Goal: Task Accomplishment & Management: Complete application form

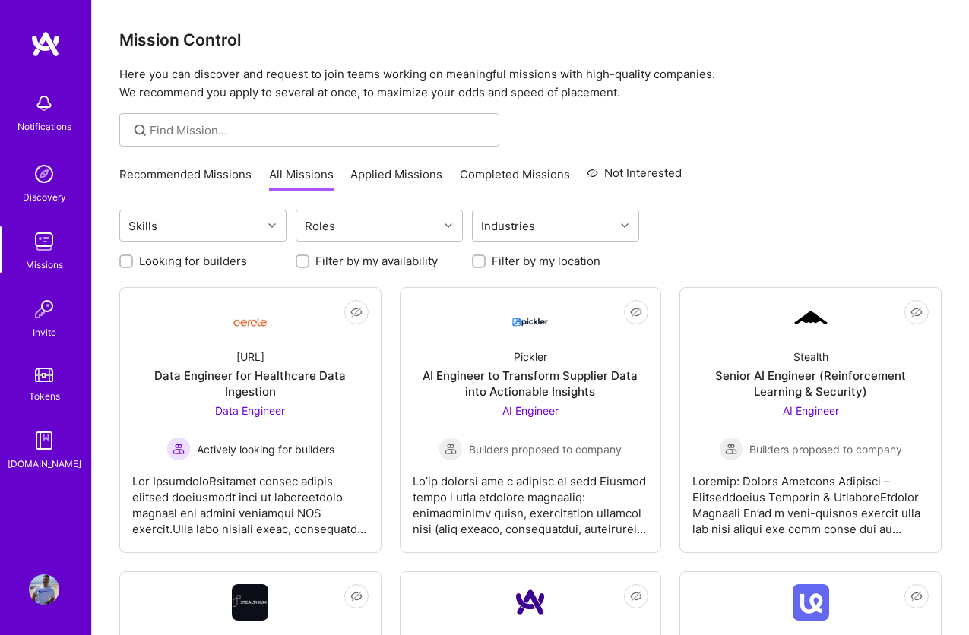
click at [210, 176] on link "Recommended Missions" at bounding box center [185, 178] width 132 height 25
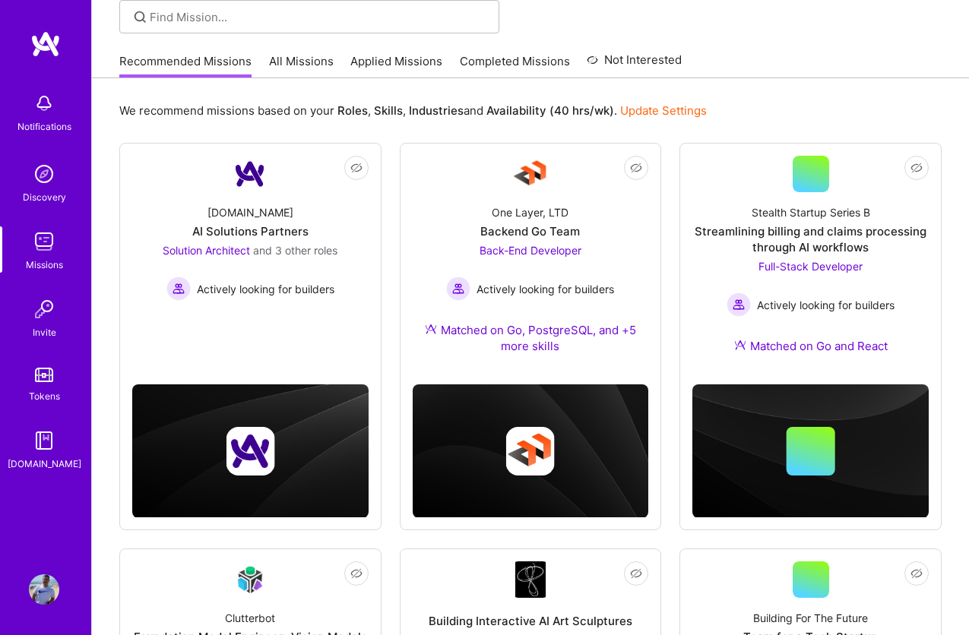
scroll to position [112, 0]
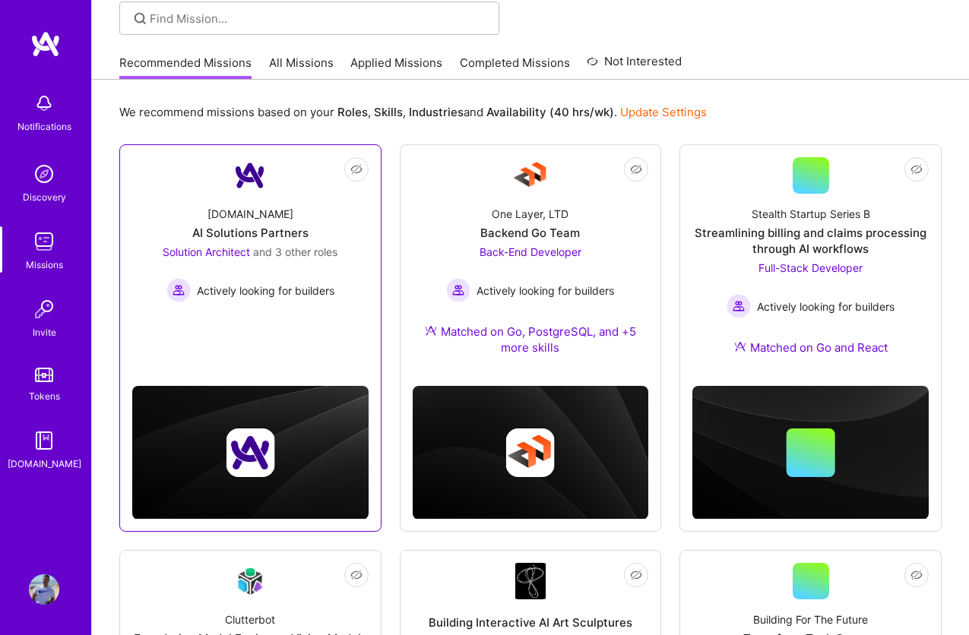
click at [229, 218] on div "[DOMAIN_NAME] AI Solutions Partners Solution Architect and 3 other roles Active…" at bounding box center [250, 248] width 236 height 109
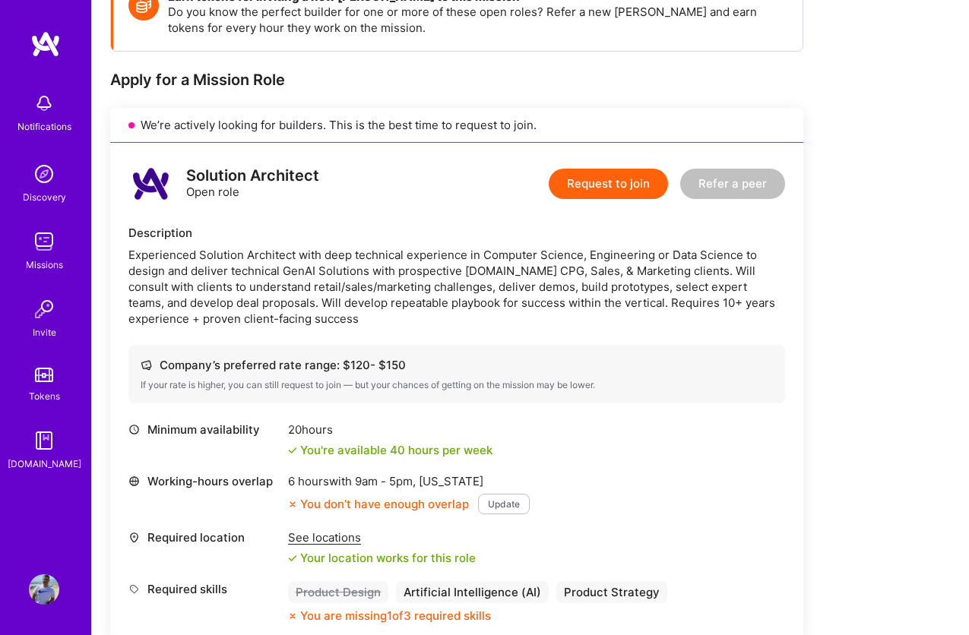
scroll to position [249, 0]
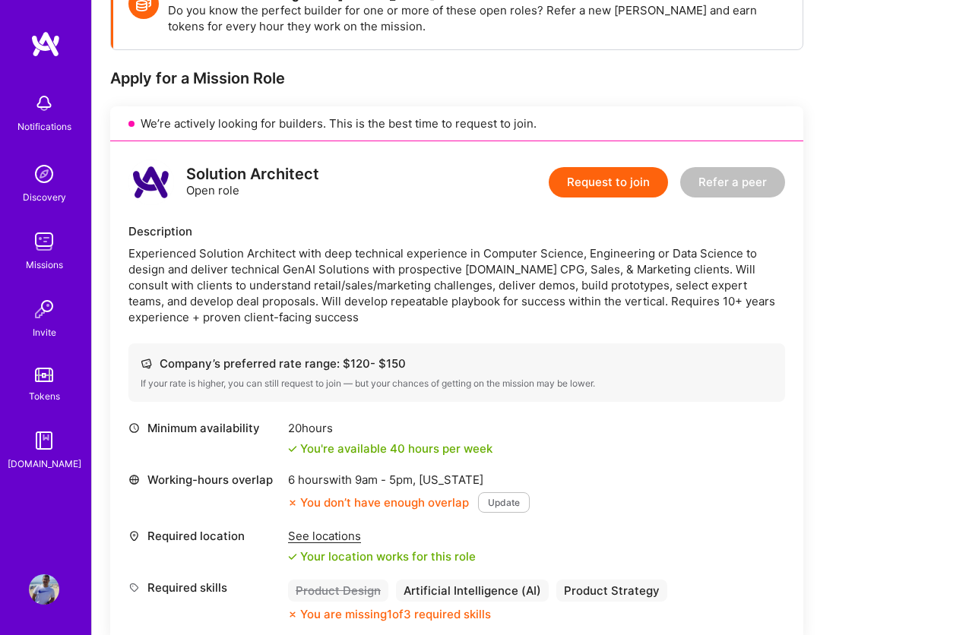
click at [534, 259] on div "Experienced Solution Architect with deep technical experience in Computer Scien…" at bounding box center [456, 285] width 656 height 80
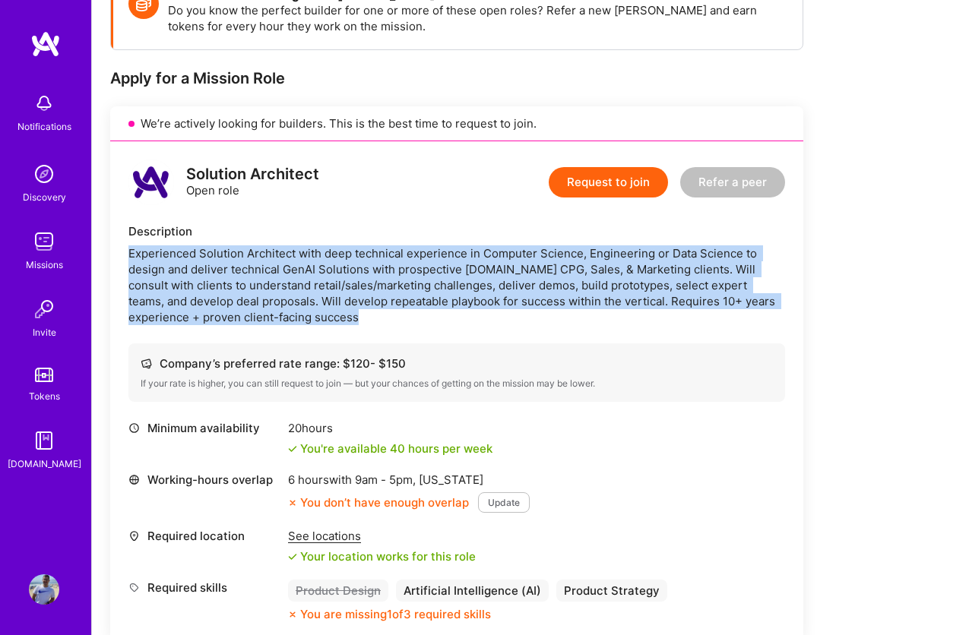
click at [534, 259] on div "Experienced Solution Architect with deep technical experience in Computer Scien…" at bounding box center [456, 285] width 656 height 80
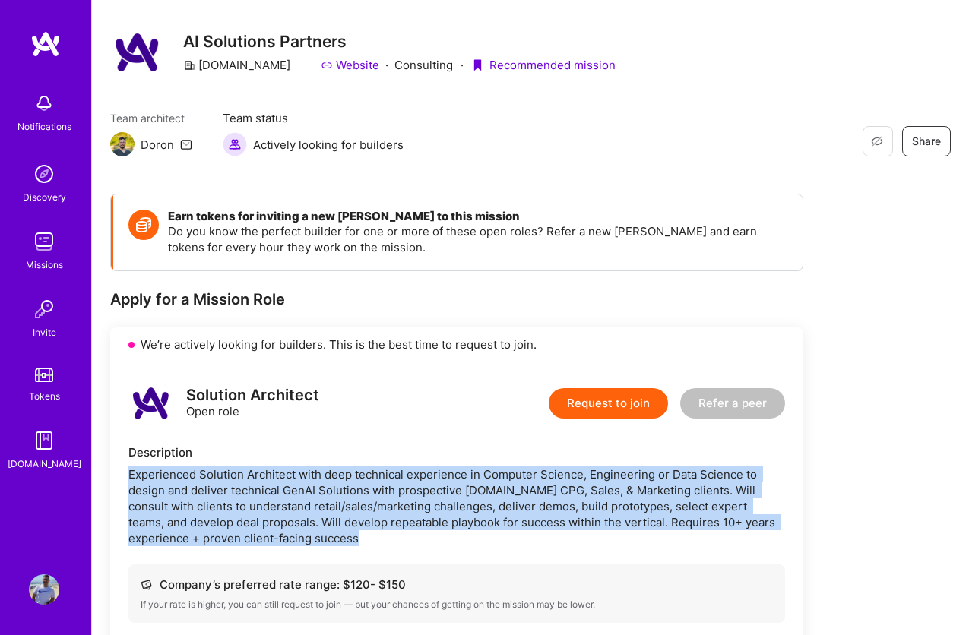
scroll to position [0, 0]
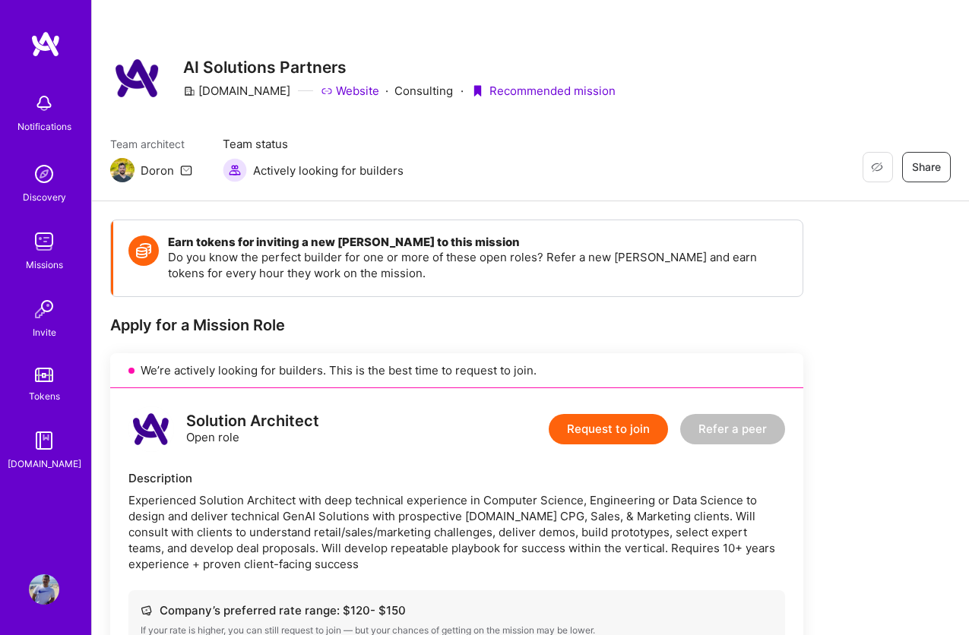
click at [597, 465] on div "Solution Architect Open role Request to join Refer a peer Description Experienc…" at bounding box center [456, 637] width 693 height 499
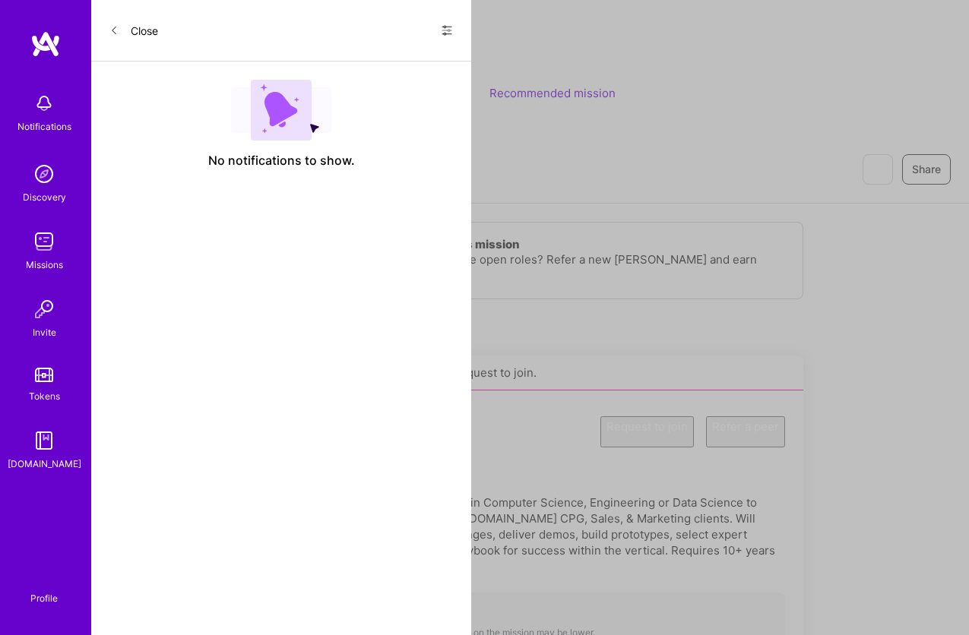
scroll to position [112, 0]
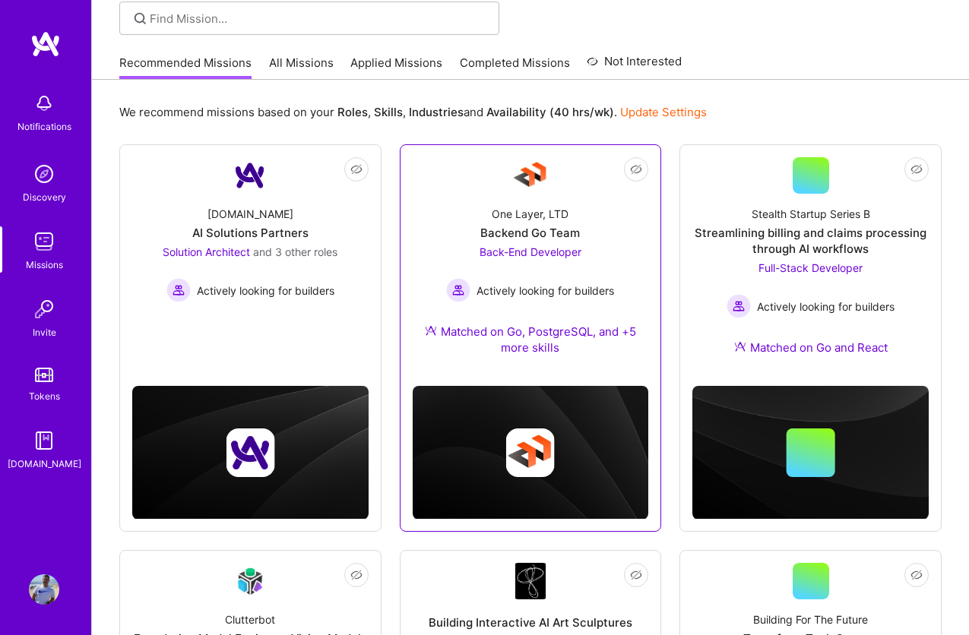
click at [546, 225] on div "Backend Go Team" at bounding box center [530, 233] width 100 height 16
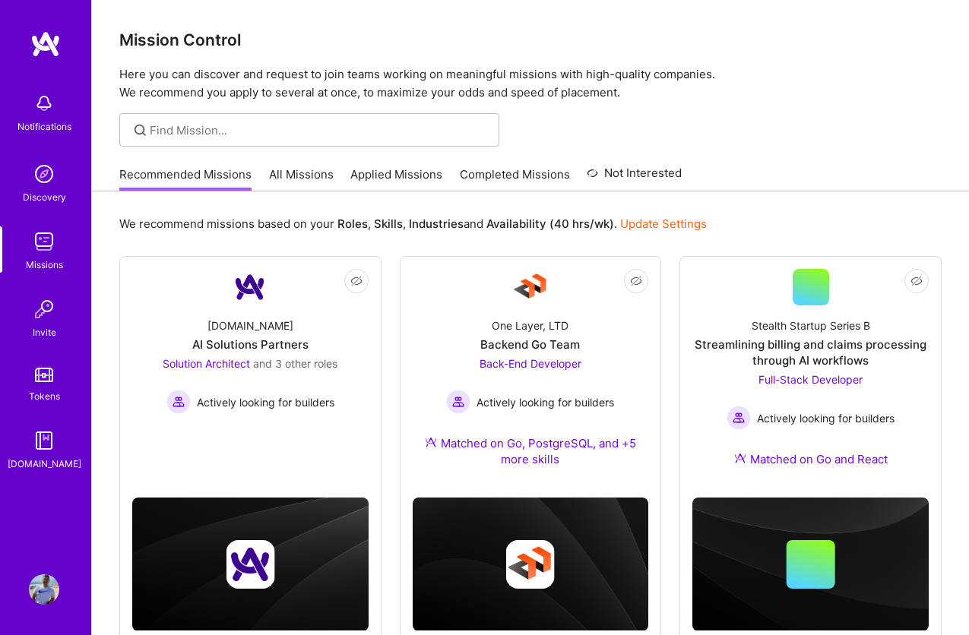
scroll to position [112, 0]
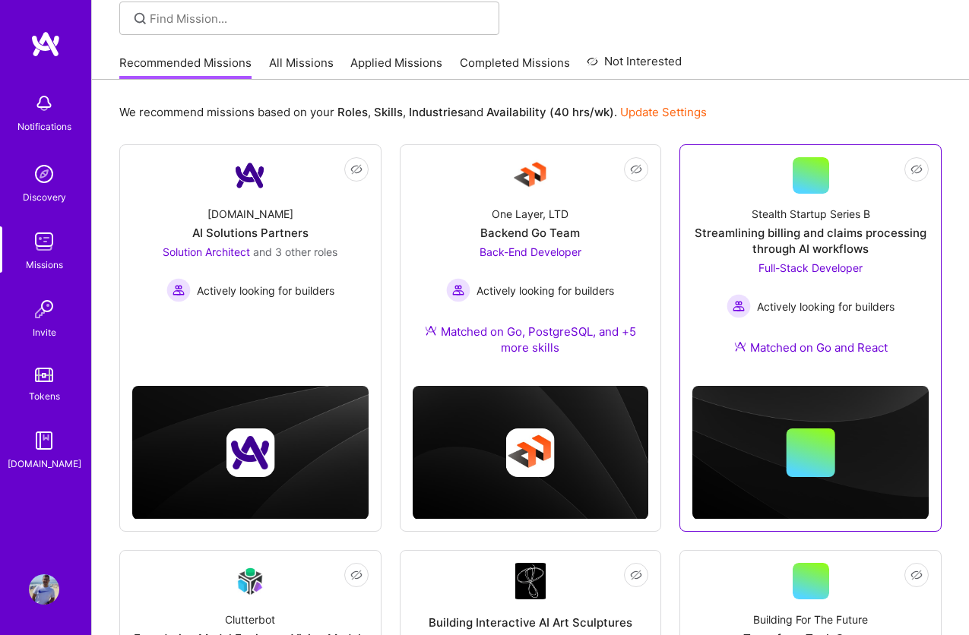
click at [840, 236] on div "Streamlining billing and claims processing through AI workflows" at bounding box center [810, 241] width 236 height 32
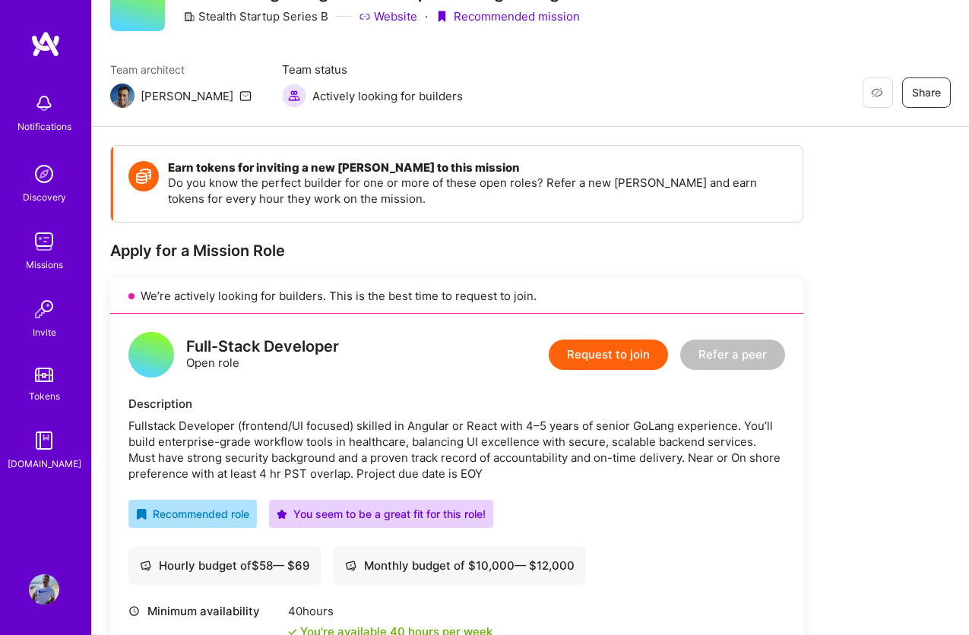
scroll to position [169, 0]
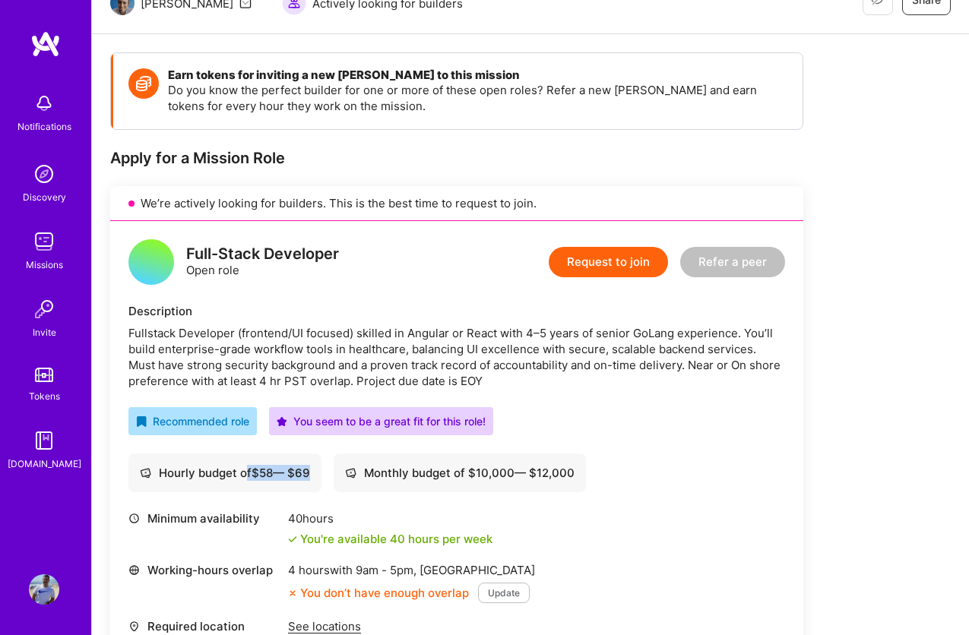
drag, startPoint x: 248, startPoint y: 480, endPoint x: 343, endPoint y: 471, distance: 96.2
click at [328, 480] on div "Hourly budget of $ 58 — $ 69 Monthly budget of $ 10,000 — $ 12,000" at bounding box center [456, 473] width 656 height 39
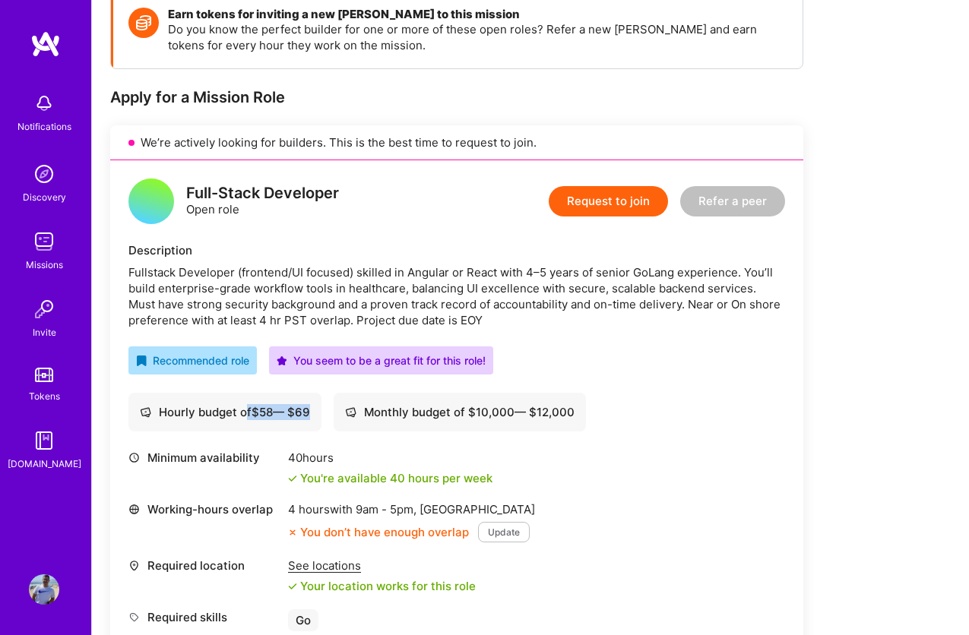
scroll to position [0, 0]
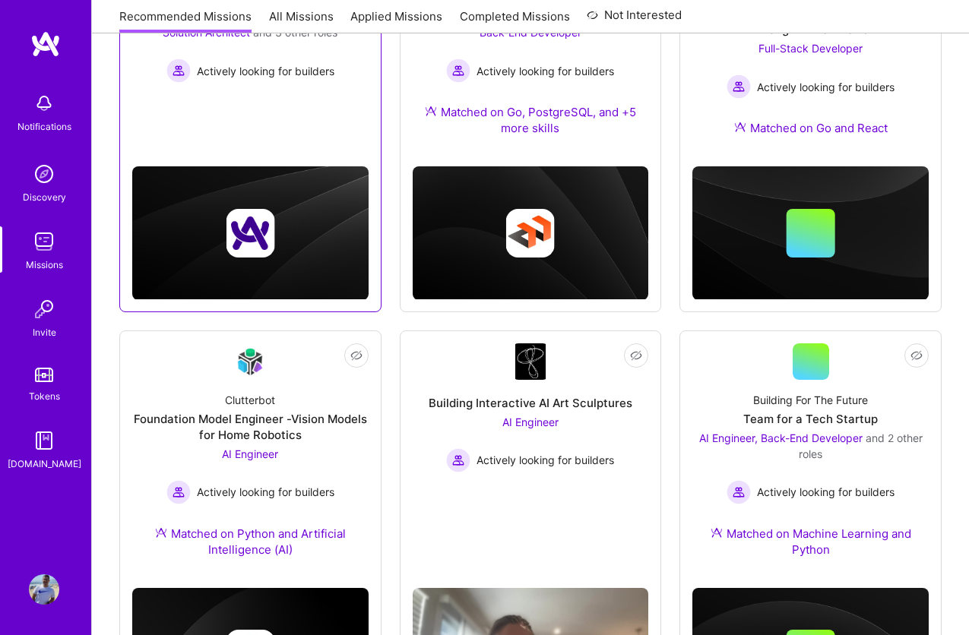
scroll to position [424, 0]
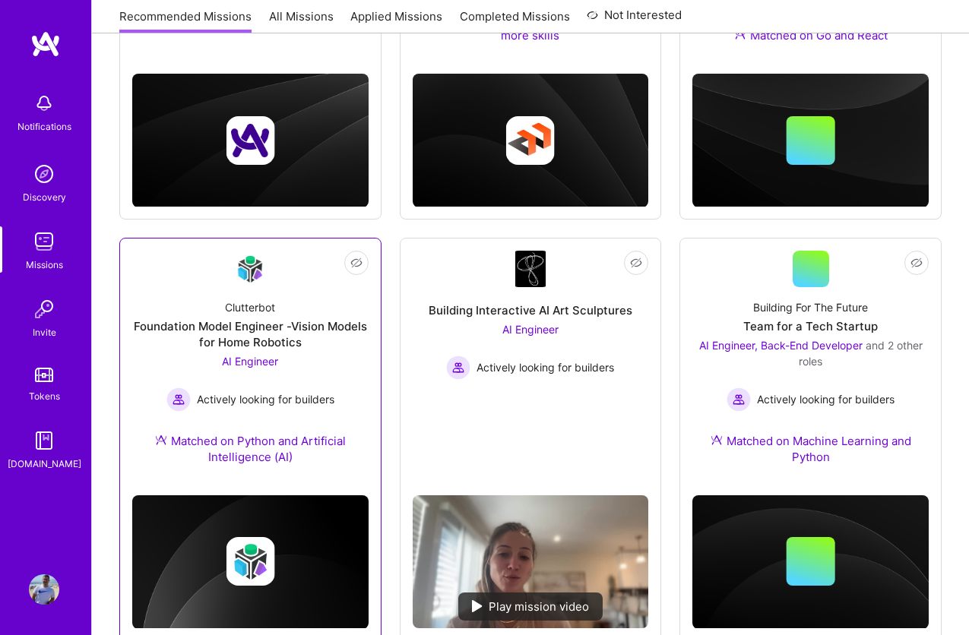
click at [274, 327] on div "Foundation Model Engineer -Vision Models for Home Robotics" at bounding box center [250, 334] width 236 height 32
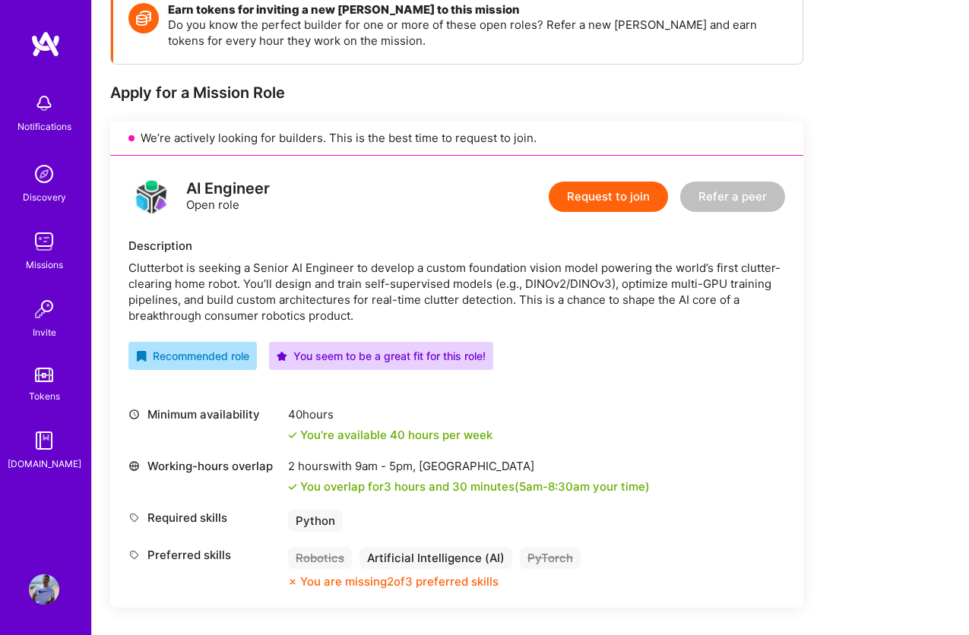
scroll to position [250, 0]
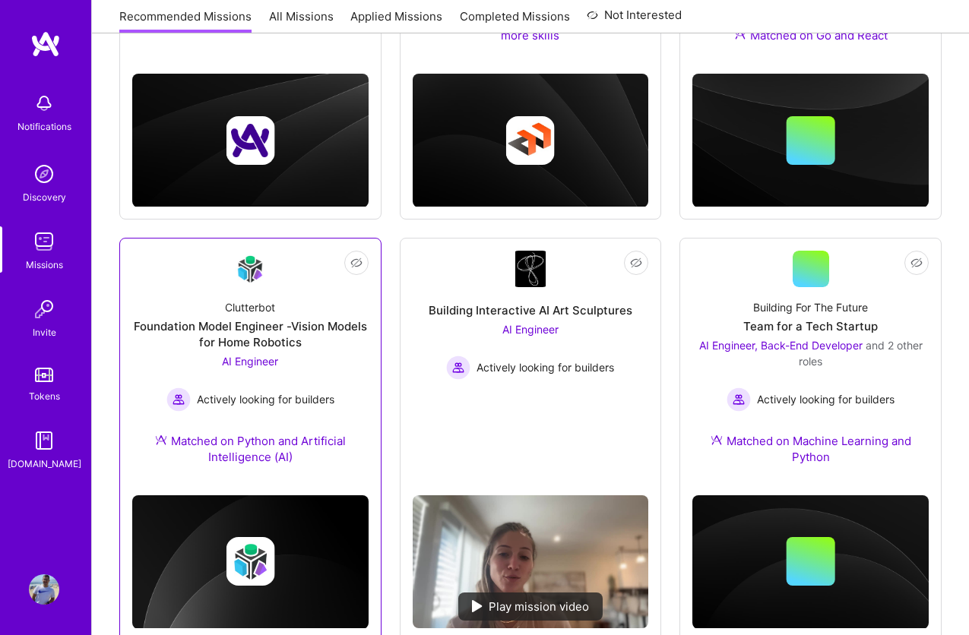
scroll to position [509, 0]
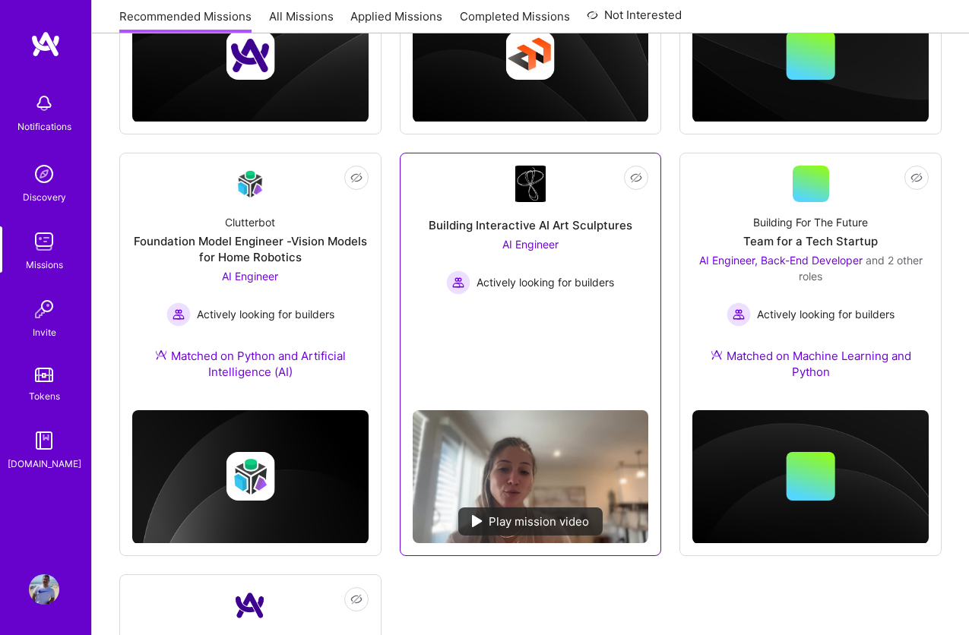
click at [580, 185] on link "Not Interested Building Interactive AI Art Sculptures AI Engineer Actively look…" at bounding box center [531, 282] width 236 height 233
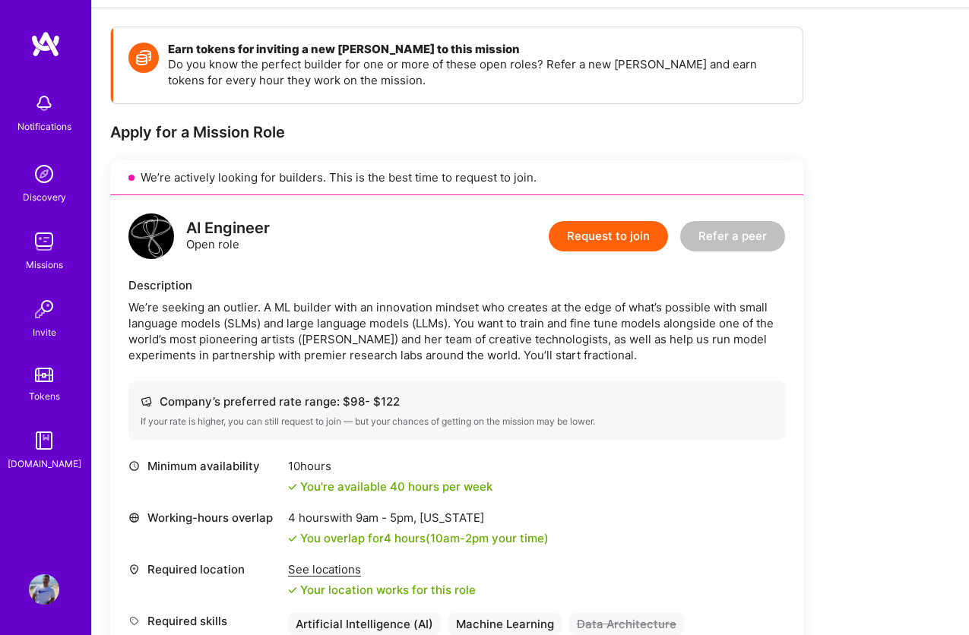
scroll to position [151, 0]
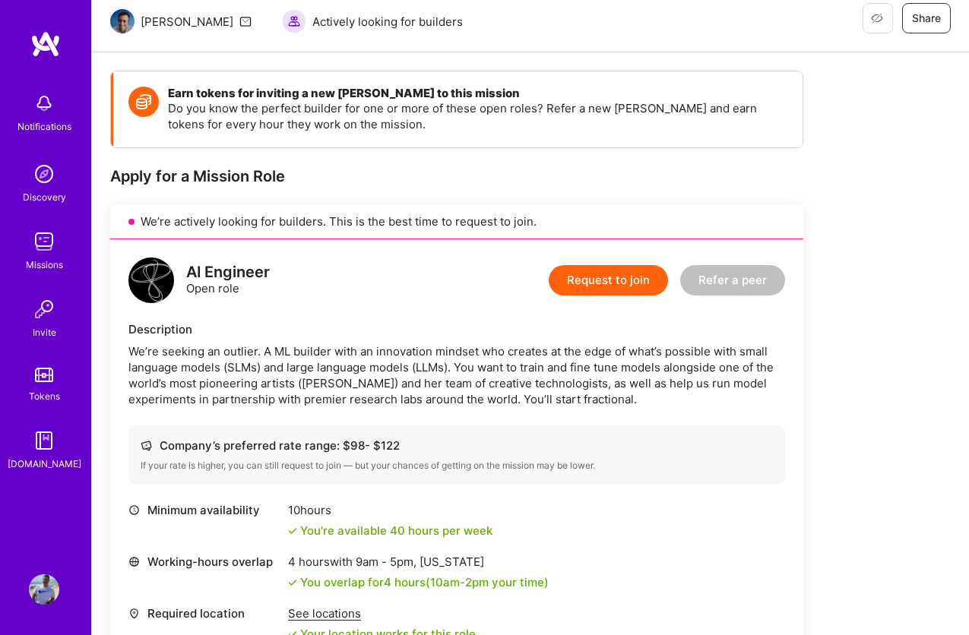
drag, startPoint x: 289, startPoint y: 514, endPoint x: 334, endPoint y: 514, distance: 45.6
click at [334, 514] on div "10 hours" at bounding box center [390, 510] width 204 height 16
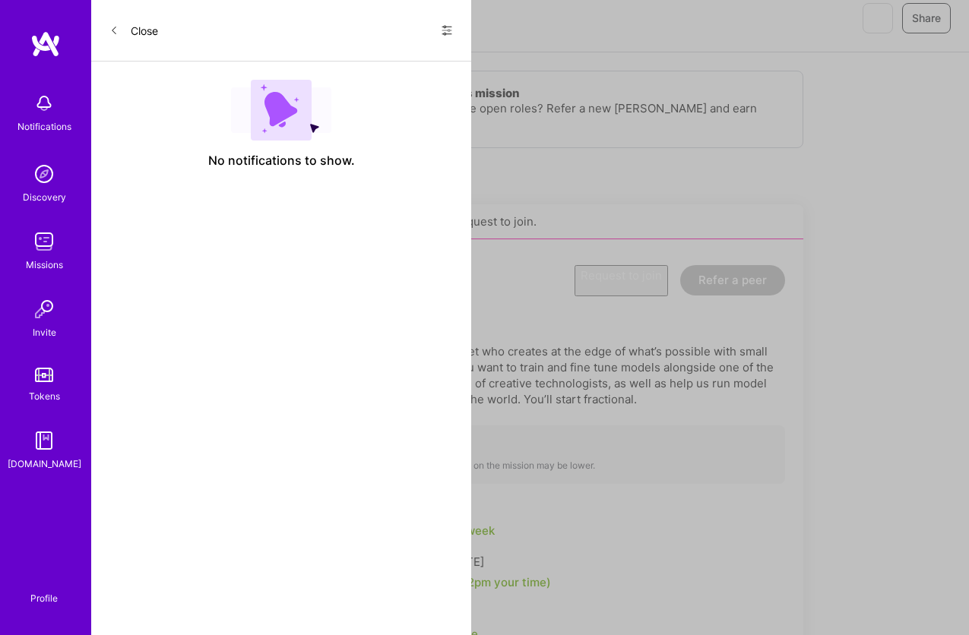
scroll to position [509, 0]
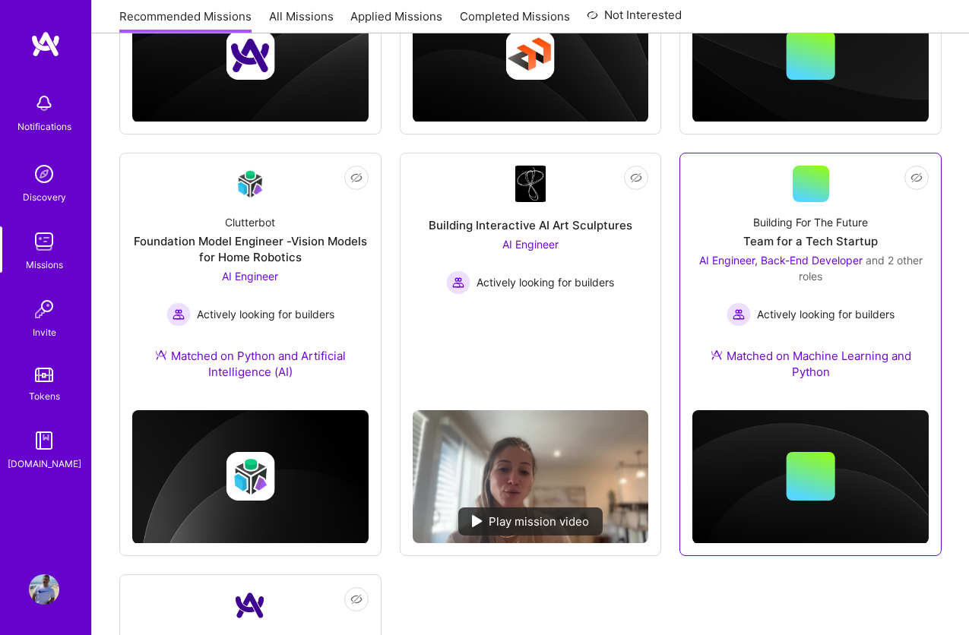
click at [786, 228] on div "Building For The Future" at bounding box center [810, 222] width 115 height 16
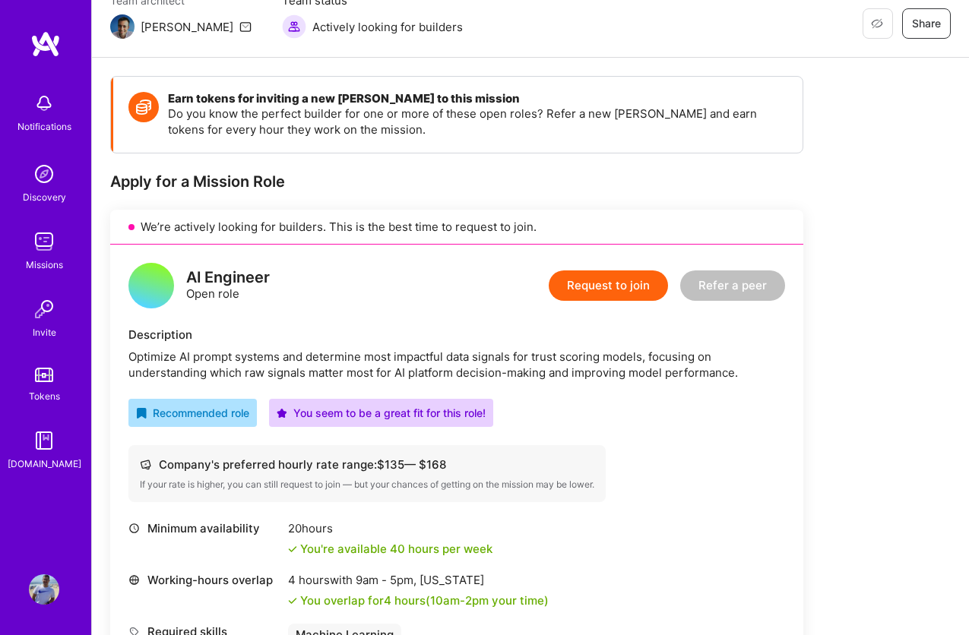
scroll to position [151, 0]
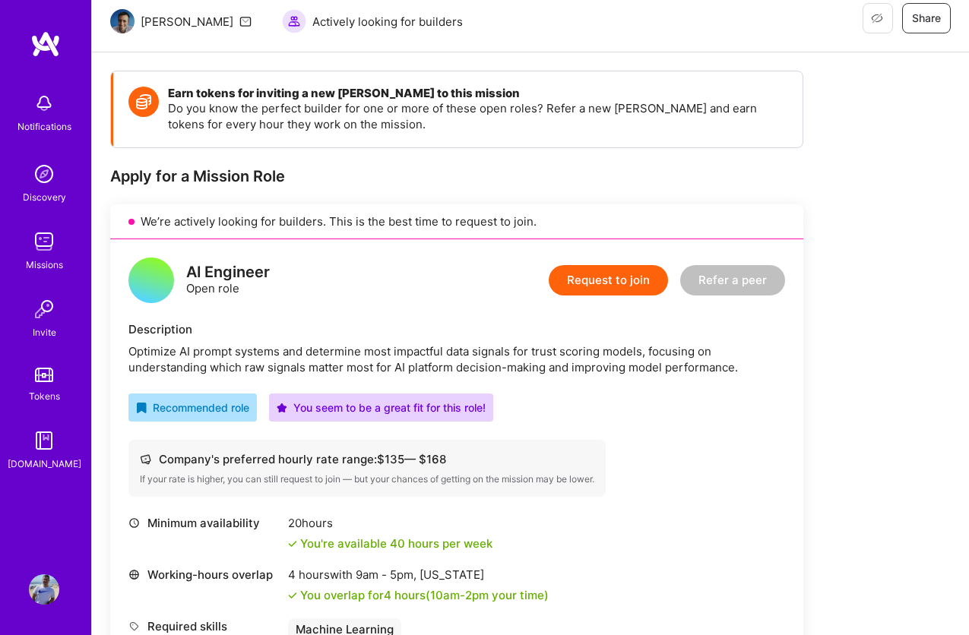
click at [428, 460] on div "Company's preferred hourly rate range: $ 135 — $ 168" at bounding box center [367, 459] width 454 height 16
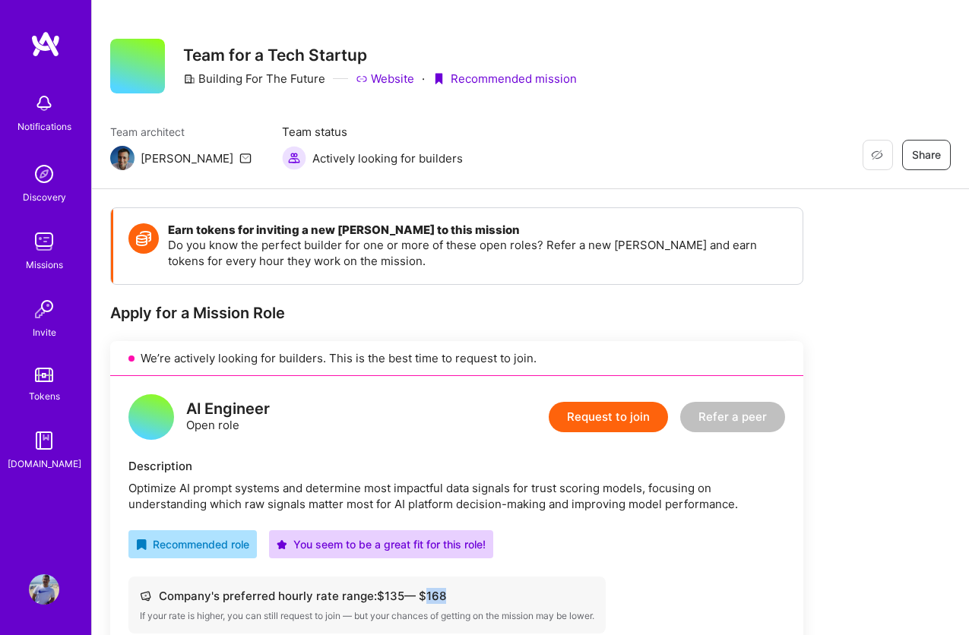
scroll to position [0, 0]
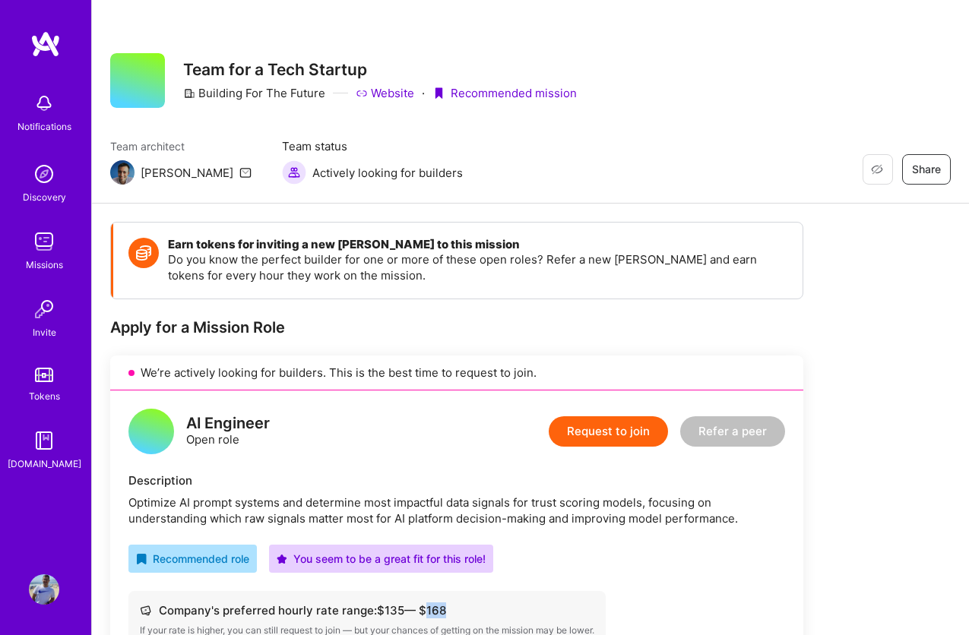
click at [606, 425] on button "Request to join" at bounding box center [608, 431] width 119 height 30
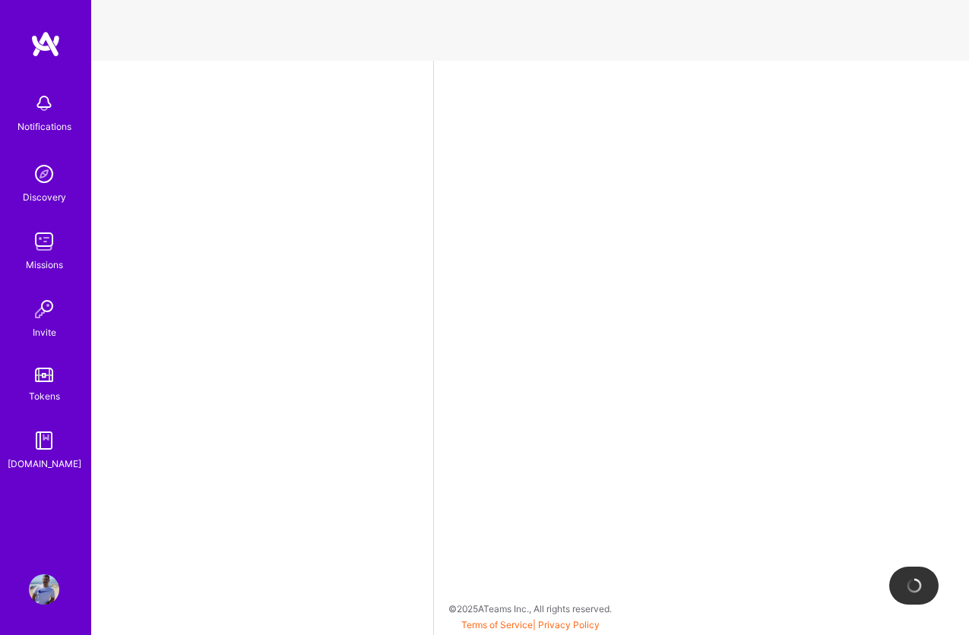
select select "BR"
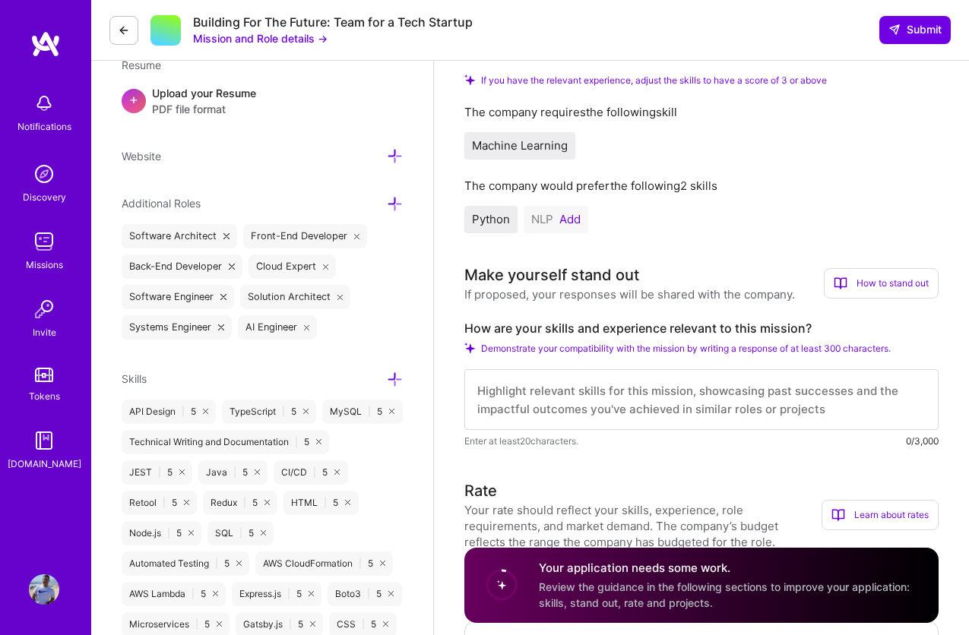
scroll to position [439, 0]
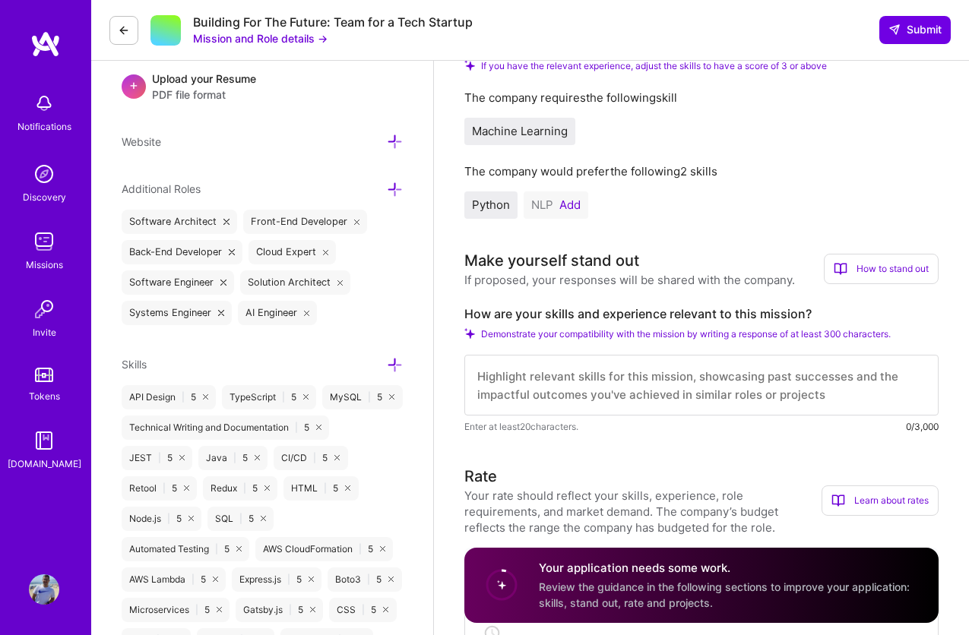
click at [575, 199] on button "Add" at bounding box center [569, 205] width 21 height 12
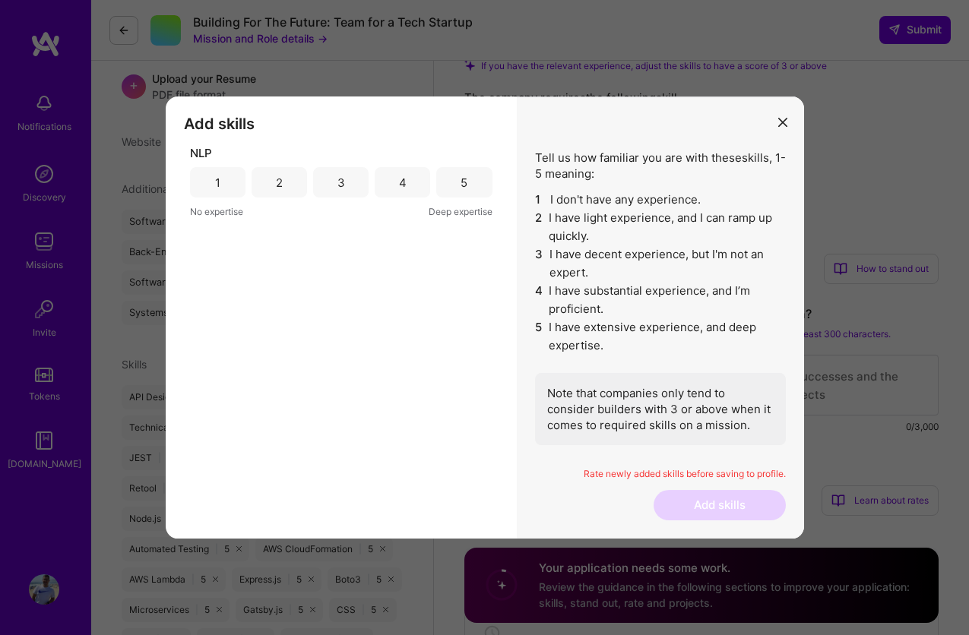
click at [345, 182] on div "3" at bounding box center [340, 182] width 55 height 30
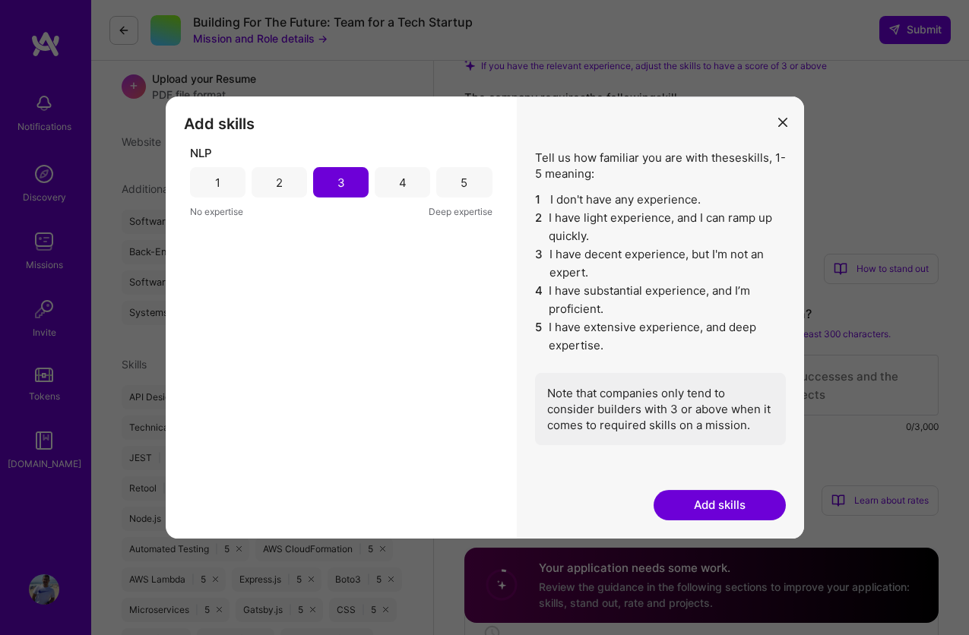
click at [735, 508] on button "Add skills" at bounding box center [719, 505] width 132 height 30
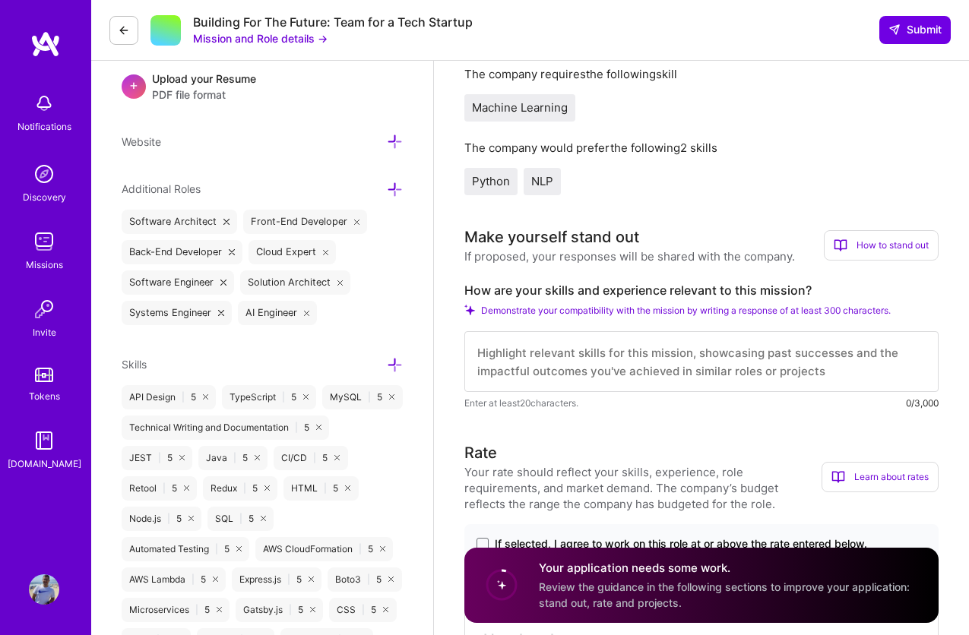
click at [685, 373] on textarea at bounding box center [701, 361] width 474 height 61
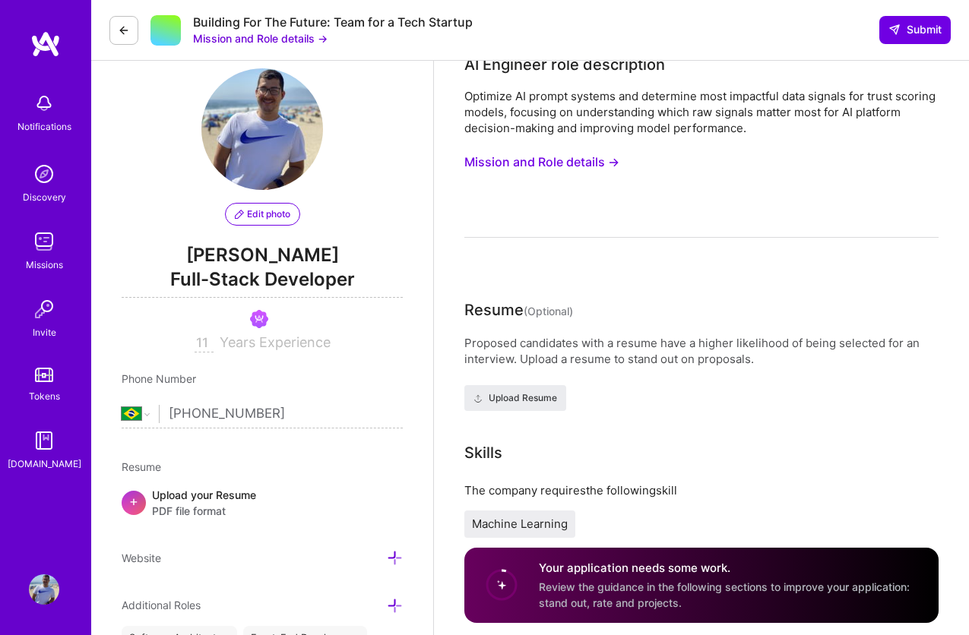
scroll to position [0, 0]
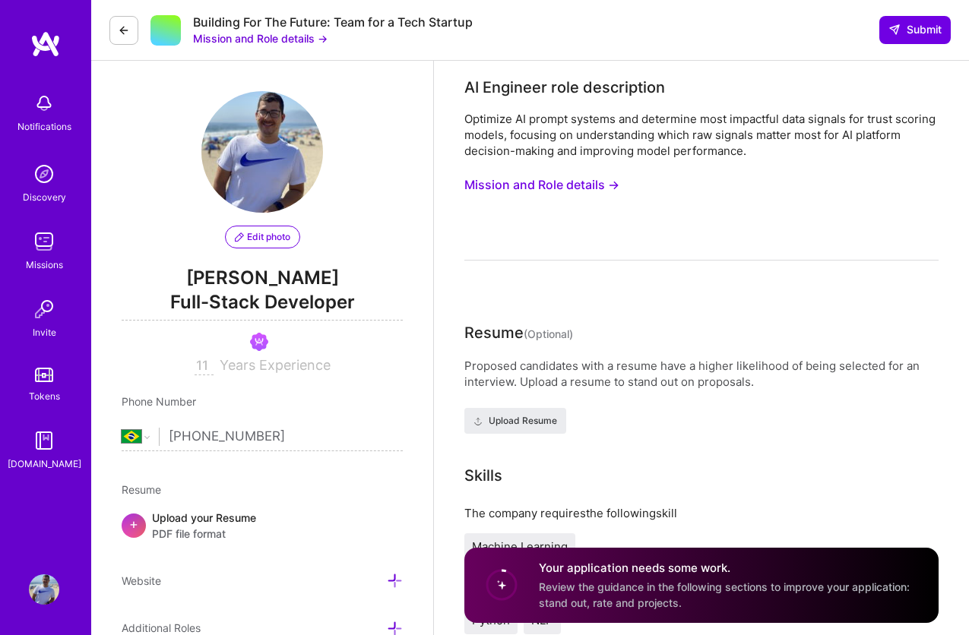
click at [297, 37] on button "Mission and Role details →" at bounding box center [260, 38] width 134 height 16
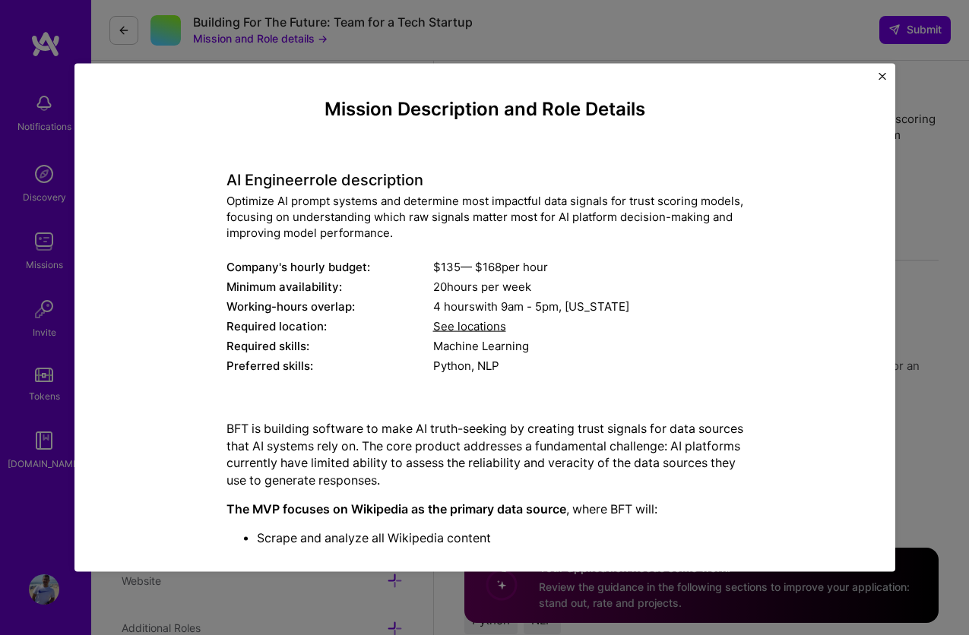
click at [469, 286] on div "20 hours per week" at bounding box center [588, 287] width 310 height 16
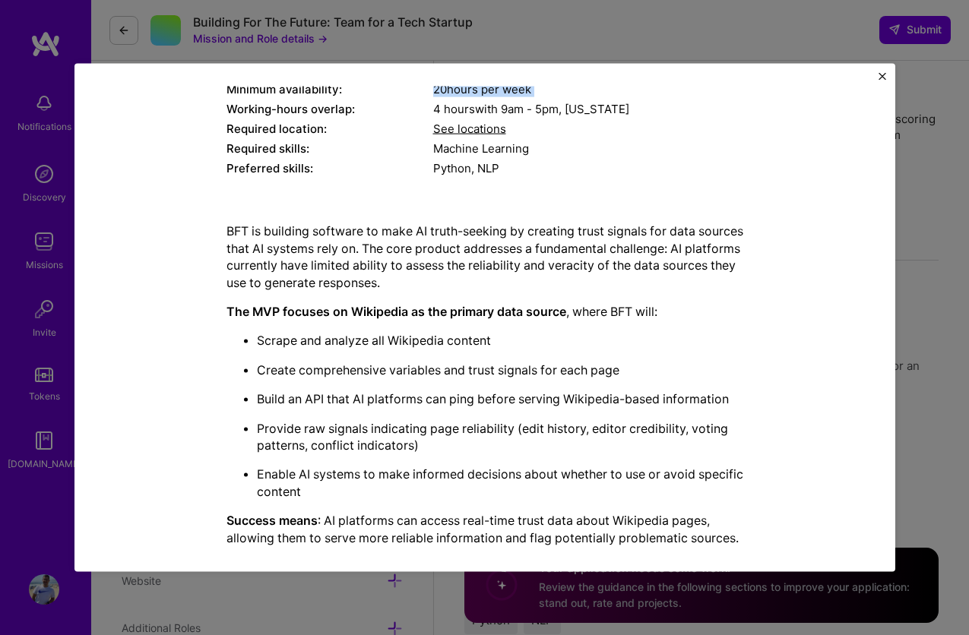
scroll to position [265, 0]
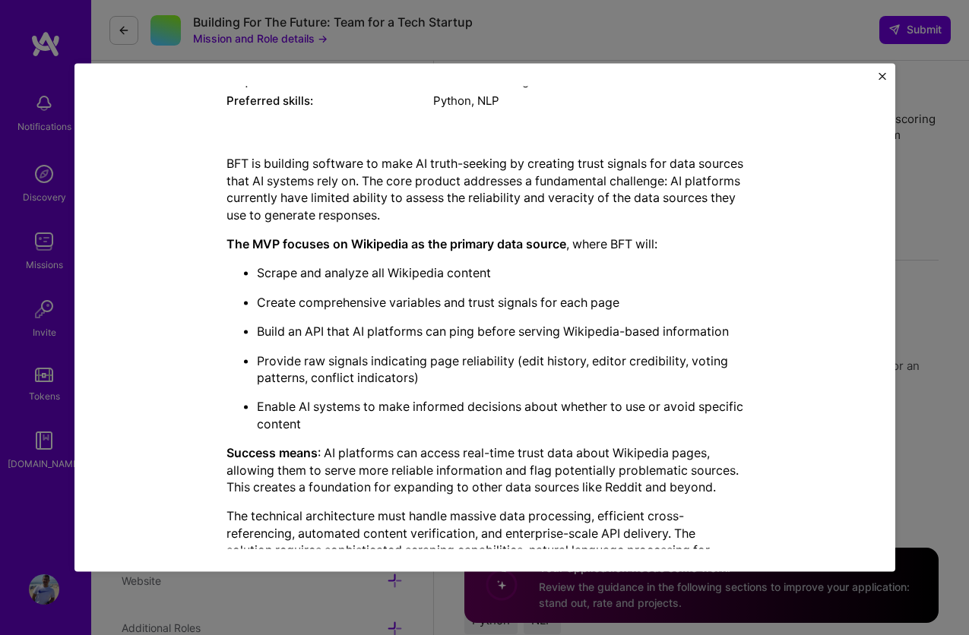
click at [318, 195] on p "BFT is building software to make AI truth-seeking by creating trust signals for…" at bounding box center [484, 189] width 517 height 68
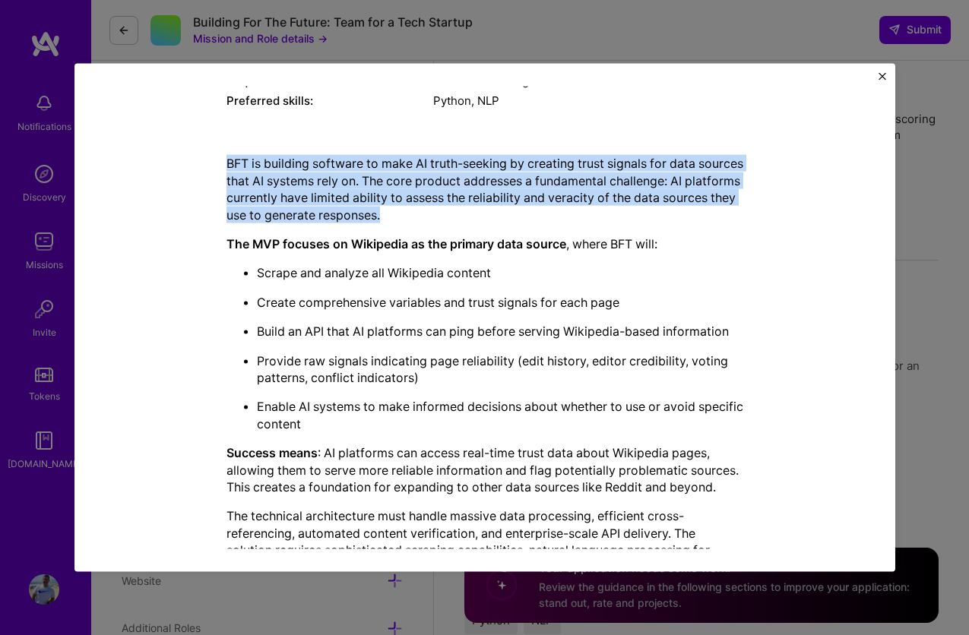
click at [318, 195] on p "BFT is building software to make AI truth-seeking by creating trust signals for…" at bounding box center [484, 189] width 517 height 68
click at [327, 194] on p "BFT is building software to make AI truth-seeking by creating trust signals for…" at bounding box center [484, 189] width 517 height 68
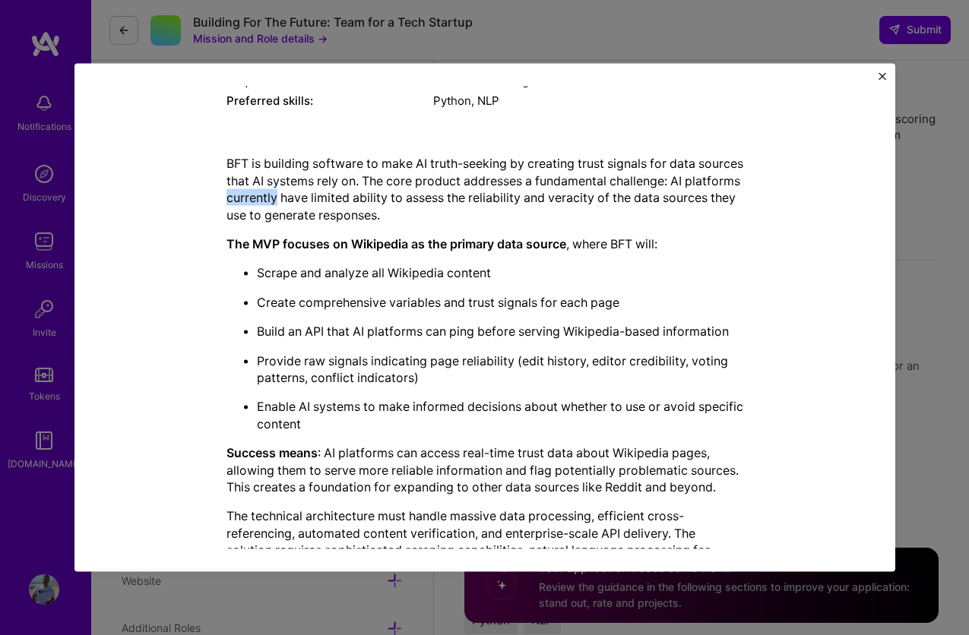
click at [327, 194] on p "BFT is building software to make AI truth-seeking by creating trust signals for…" at bounding box center [484, 189] width 517 height 68
drag, startPoint x: 350, startPoint y: 197, endPoint x: 449, endPoint y: 196, distance: 98.8
click at [449, 196] on p "BFT is building software to make AI truth-seeking by creating trust signals for…" at bounding box center [484, 189] width 517 height 68
click at [476, 194] on p "BFT is building software to make AI truth-seeking by creating trust signals for…" at bounding box center [484, 189] width 517 height 68
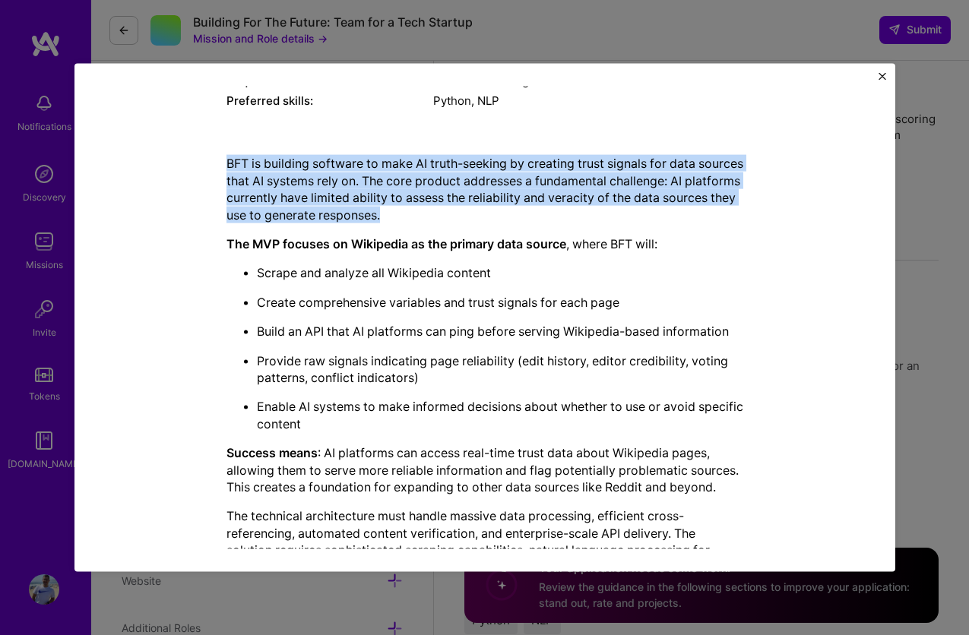
click at [476, 194] on p "BFT is building software to make AI truth-seeking by creating trust signals for…" at bounding box center [484, 189] width 517 height 68
click at [555, 195] on p "BFT is building software to make AI truth-seeking by creating trust signals for…" at bounding box center [484, 189] width 517 height 68
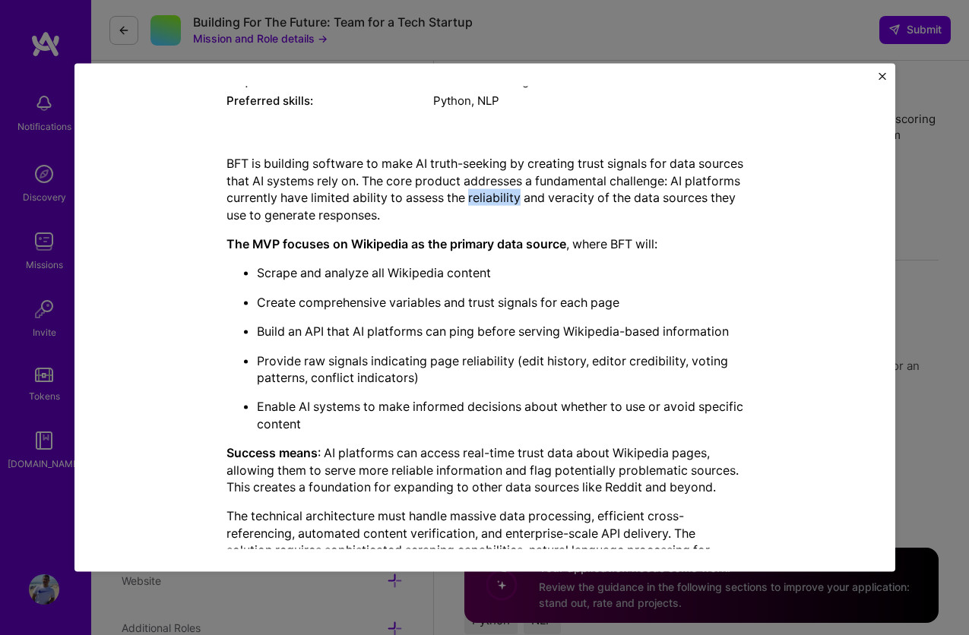
click at [555, 195] on p "BFT is building software to make AI truth-seeking by creating trust signals for…" at bounding box center [484, 189] width 517 height 68
click at [623, 196] on p "BFT is building software to make AI truth-seeking by creating trust signals for…" at bounding box center [484, 189] width 517 height 68
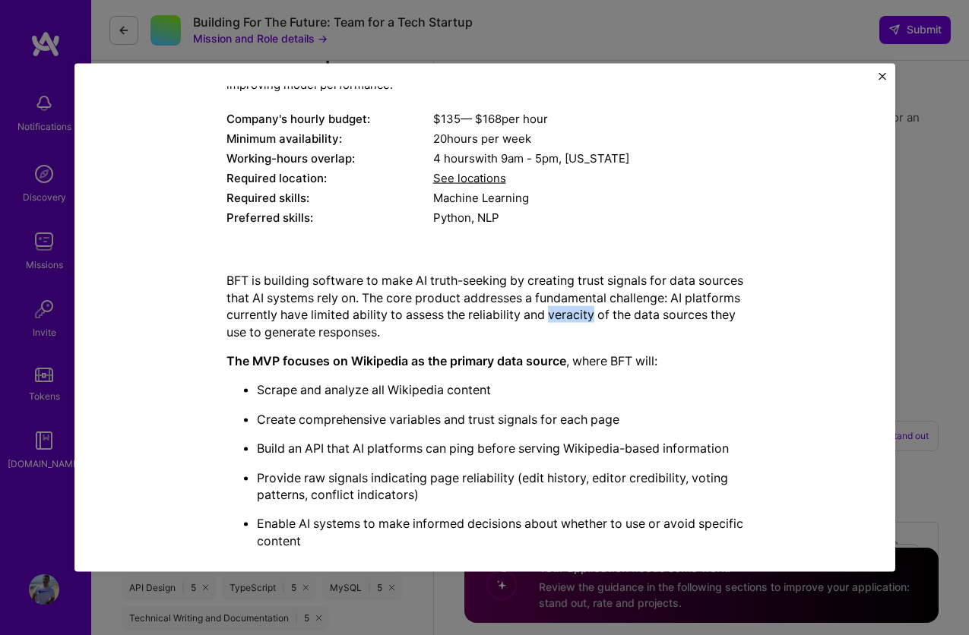
scroll to position [379, 0]
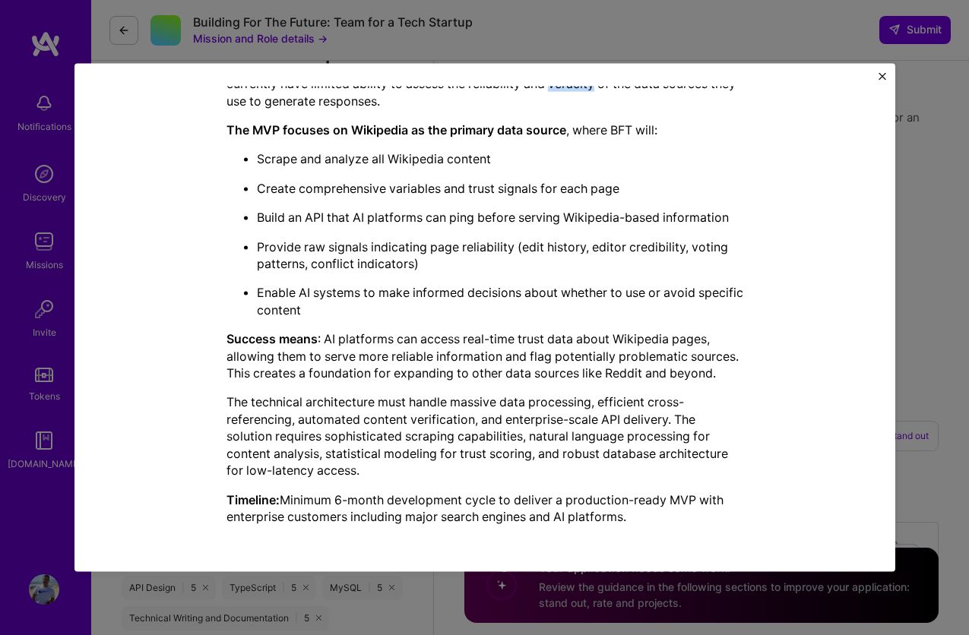
click at [883, 73] on img "Close" at bounding box center [882, 77] width 8 height 8
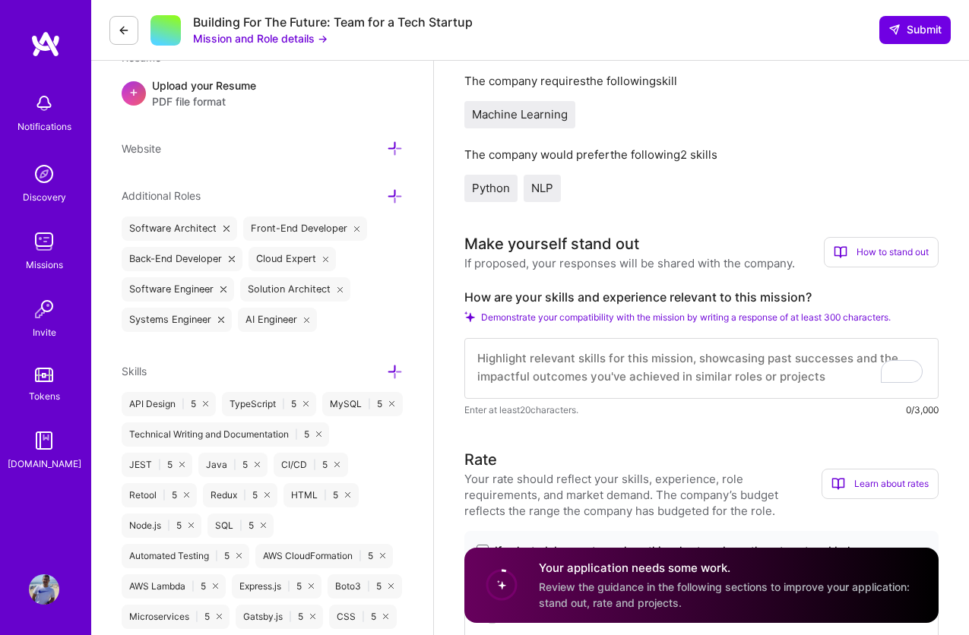
scroll to position [0, 0]
click at [568, 369] on textarea "To enrich screen reader interactions, please activate Accessibility in Grammarl…" at bounding box center [701, 368] width 474 height 61
paste textarea "Hi! My name is [PERSON_NAME]. I'm a Software Engineer with more than a decade o…"
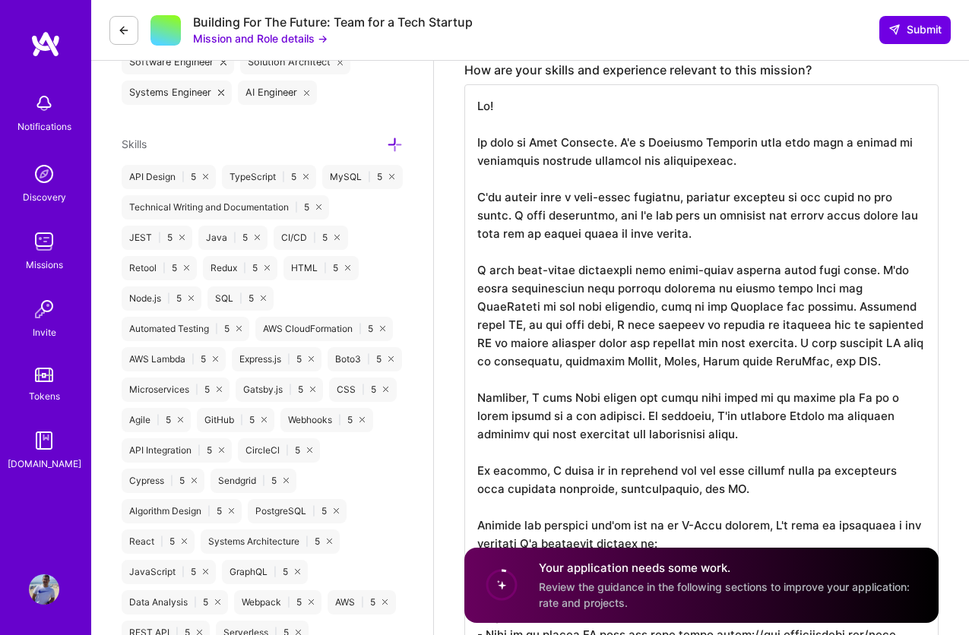
scroll to position [657, 0]
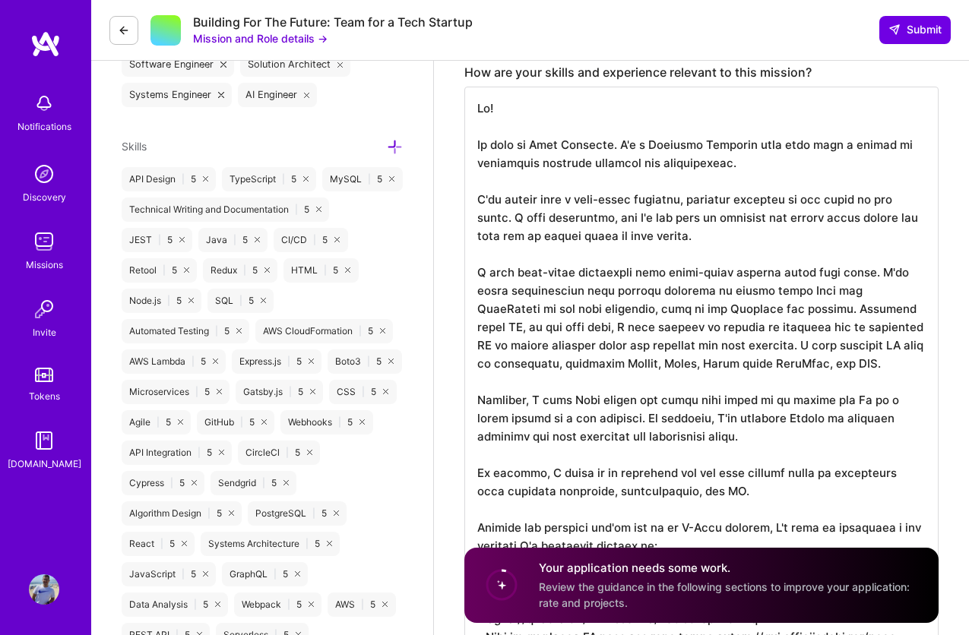
click at [584, 194] on textarea "To enrich screen reader interactions, please activate Accessibility in Grammarl…" at bounding box center [701, 427] width 474 height 681
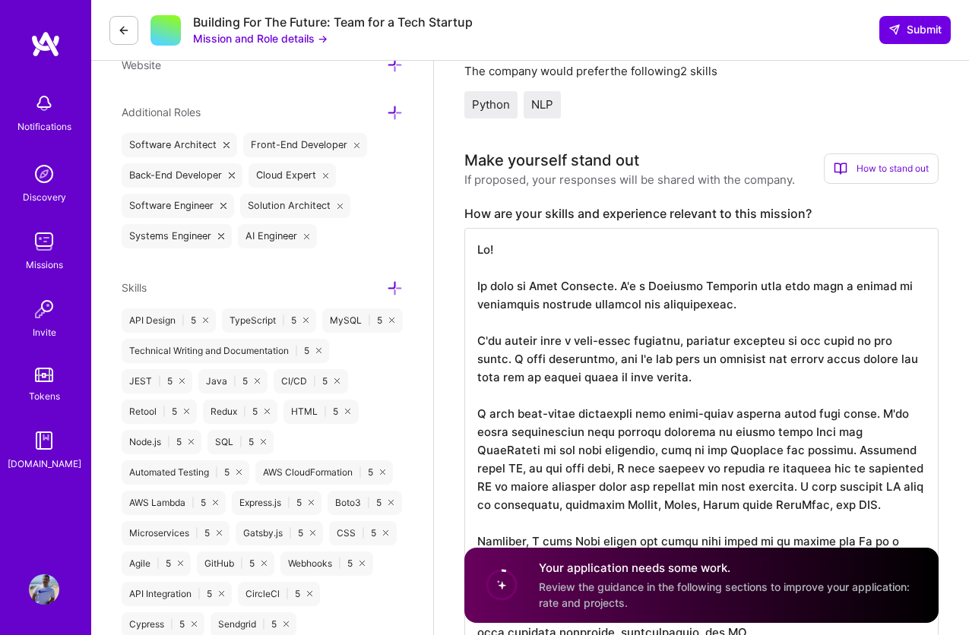
scroll to position [604, 0]
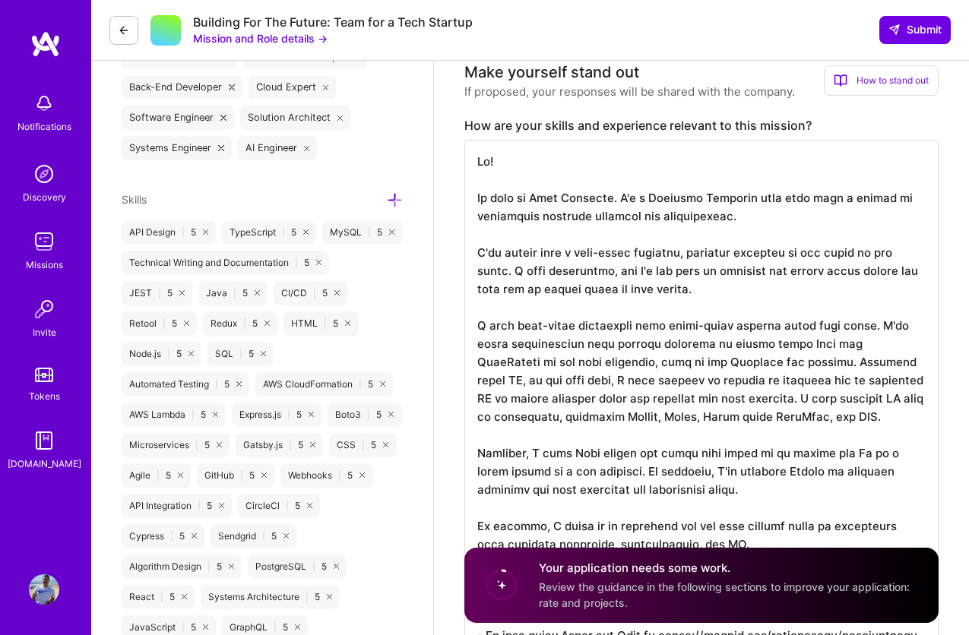
click at [628, 250] on textarea "To enrich screen reader interactions, please activate Accessibility in Grammarl…" at bounding box center [701, 480] width 474 height 681
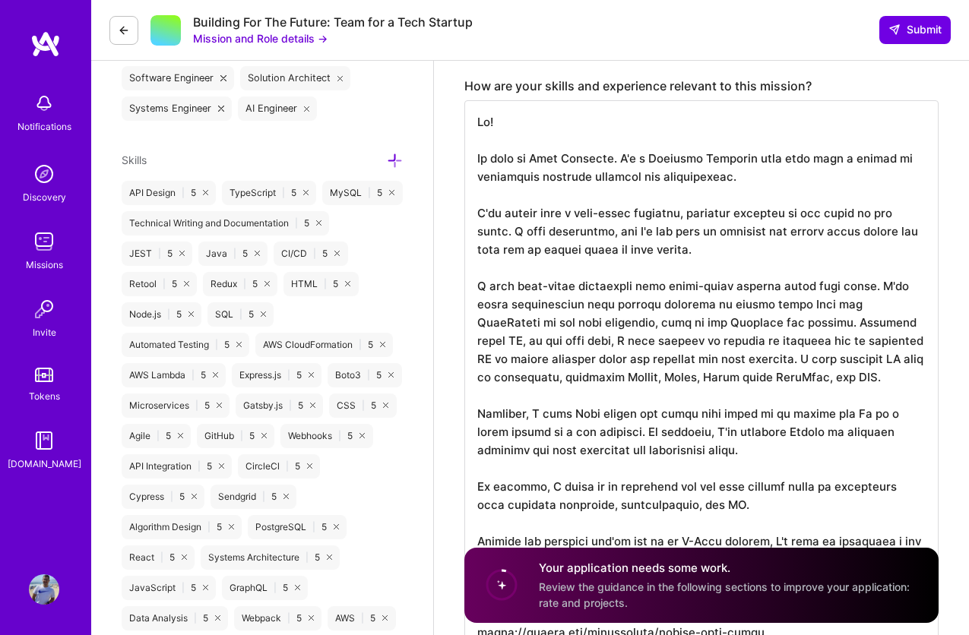
click at [741, 302] on textarea "To enrich screen reader interactions, please activate Accessibility in Grammarl…" at bounding box center [701, 440] width 474 height 681
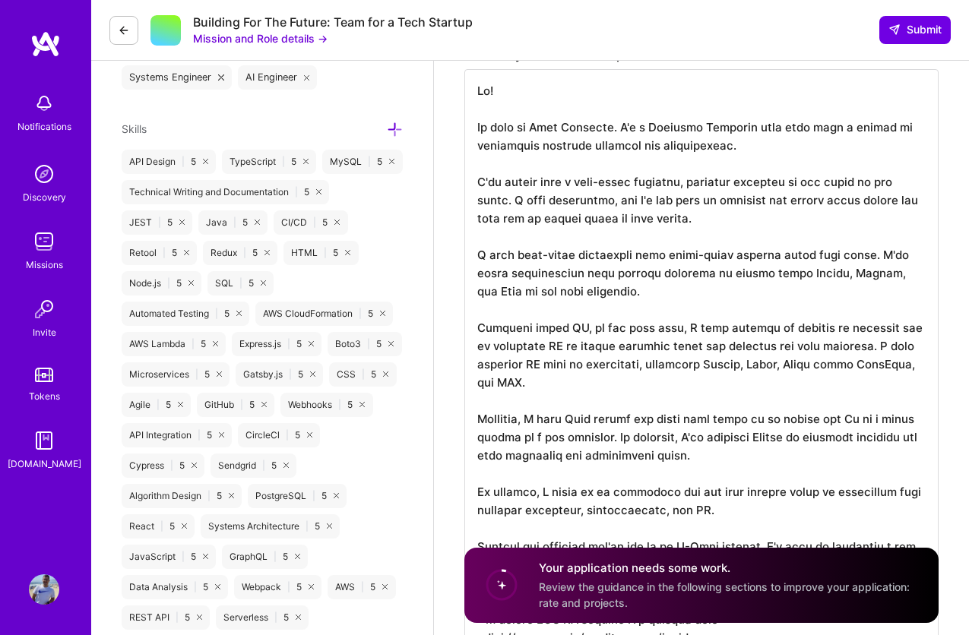
scroll to position [677, 0]
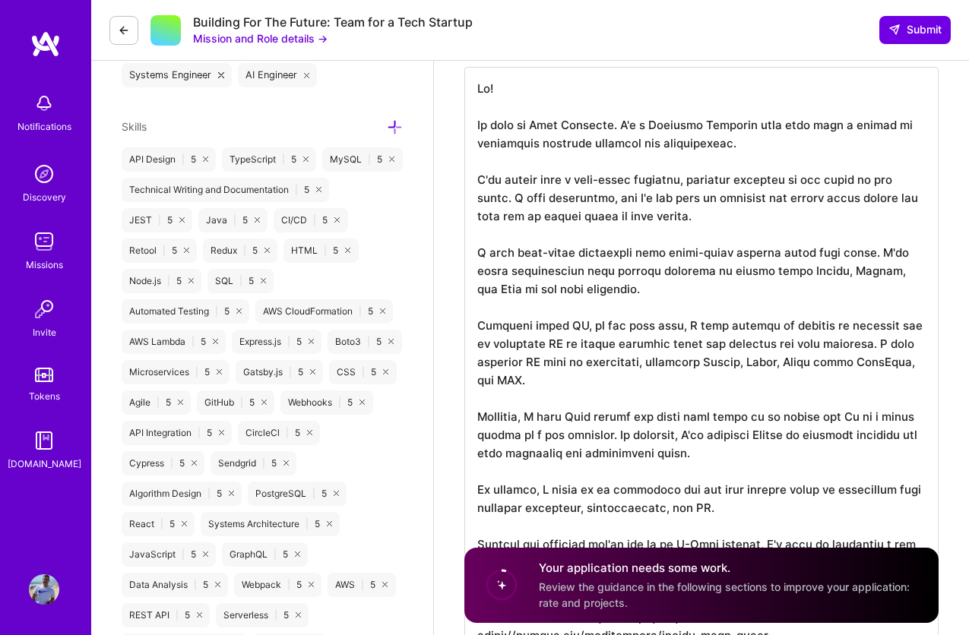
click at [918, 367] on textarea "To enrich screen reader interactions, please activate Accessibility in Grammarl…" at bounding box center [701, 416] width 474 height 699
click at [819, 394] on textarea "To enrich screen reader interactions, please activate Accessibility in Grammarl…" at bounding box center [701, 416] width 474 height 699
click at [764, 432] on textarea "To enrich screen reader interactions, please activate Accessibility in Grammarl…" at bounding box center [701, 416] width 474 height 699
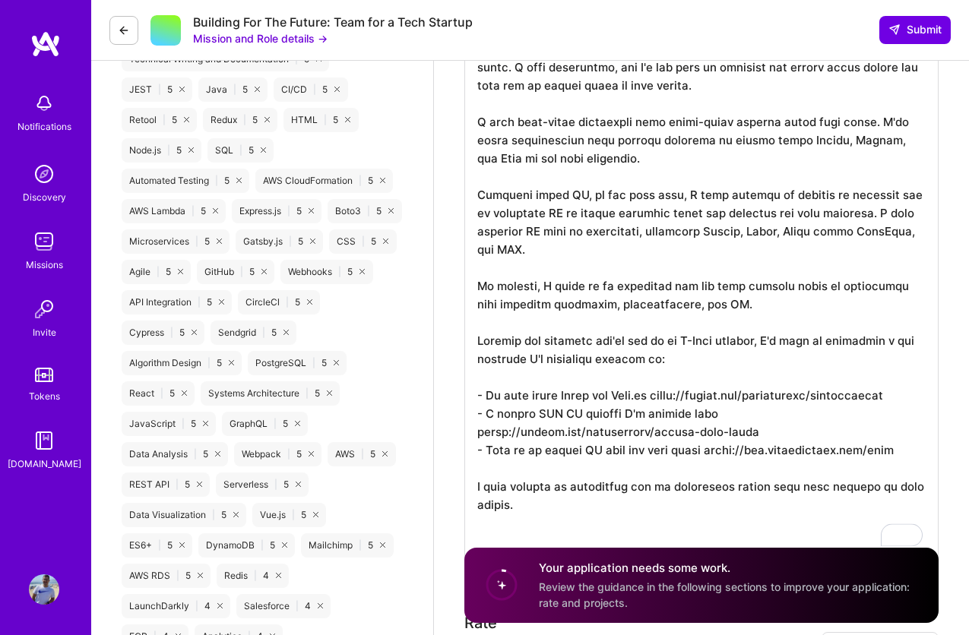
scroll to position [814, 0]
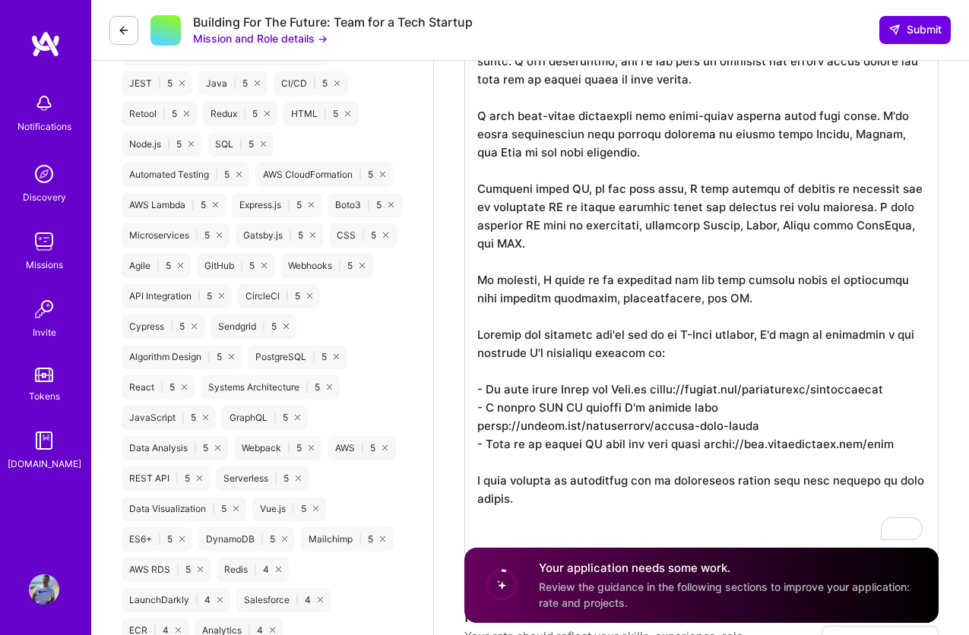
click at [776, 377] on textarea "To enrich screen reader interactions, please activate Accessibility in Grammarl…" at bounding box center [701, 243] width 474 height 626
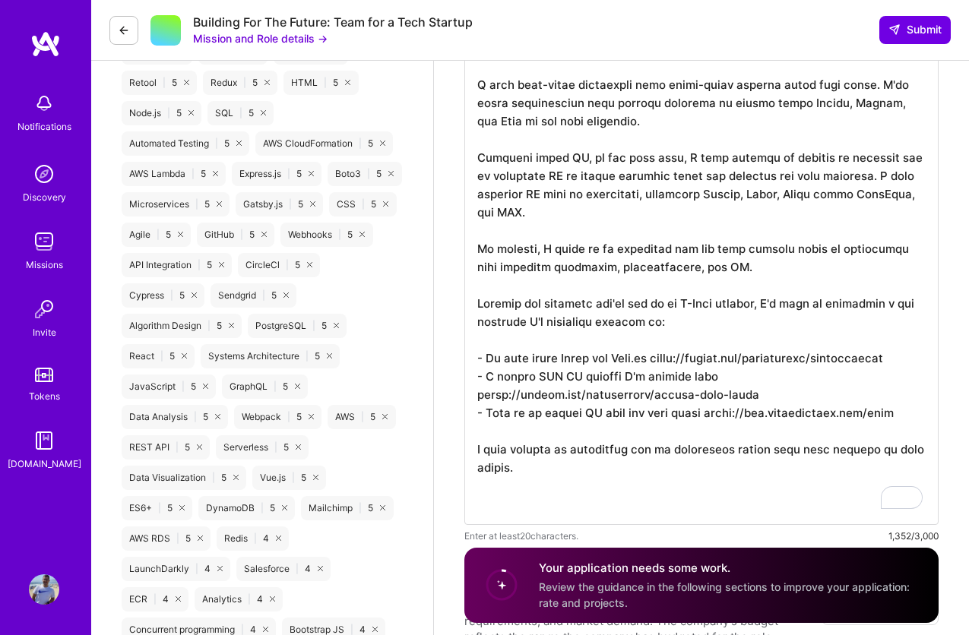
scroll to position [858, 0]
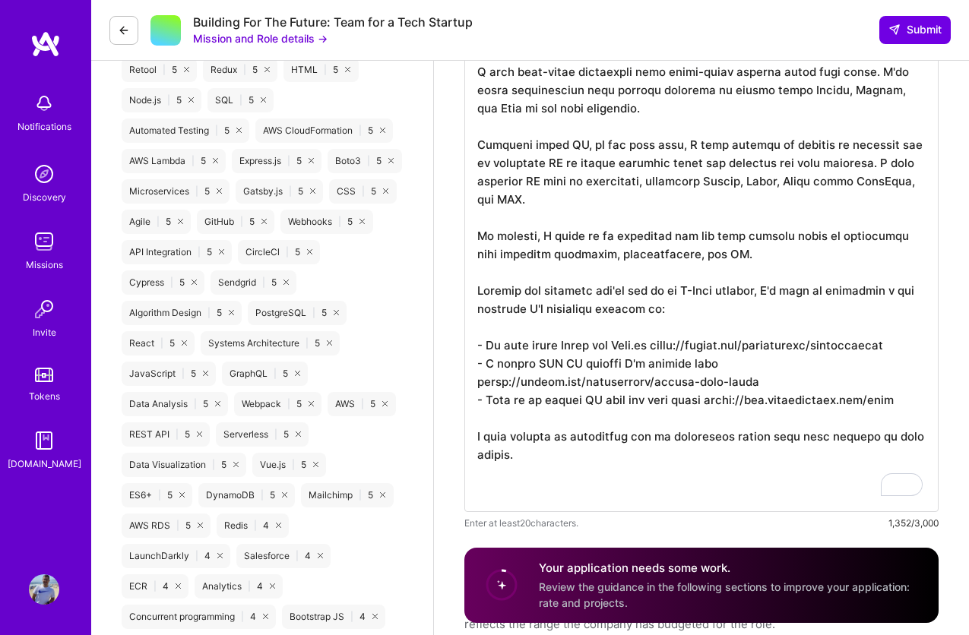
click at [707, 379] on textarea "To enrich screen reader interactions, please activate Accessibility in Grammarl…" at bounding box center [701, 199] width 474 height 626
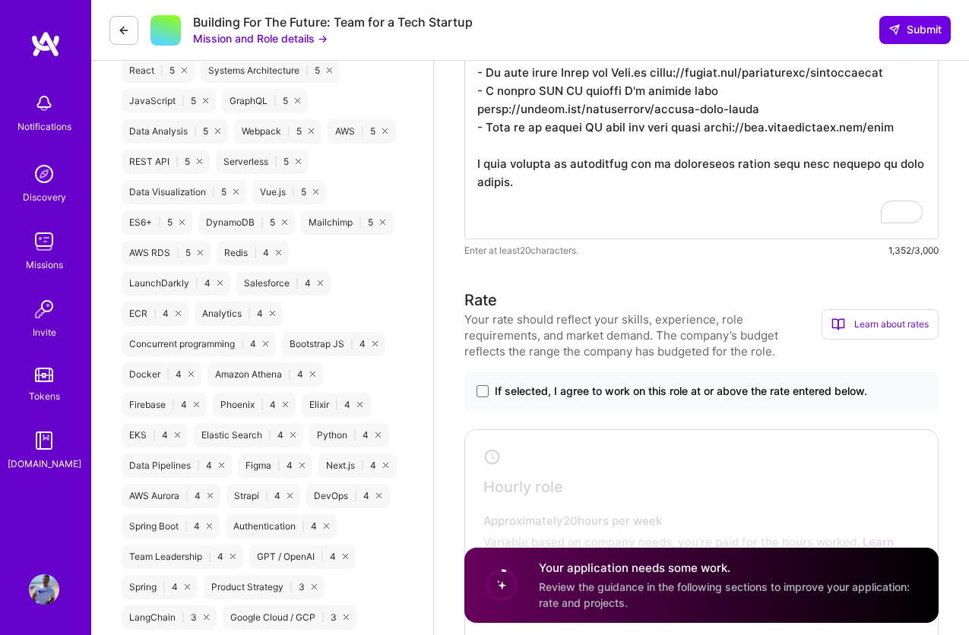
scroll to position [1134, 0]
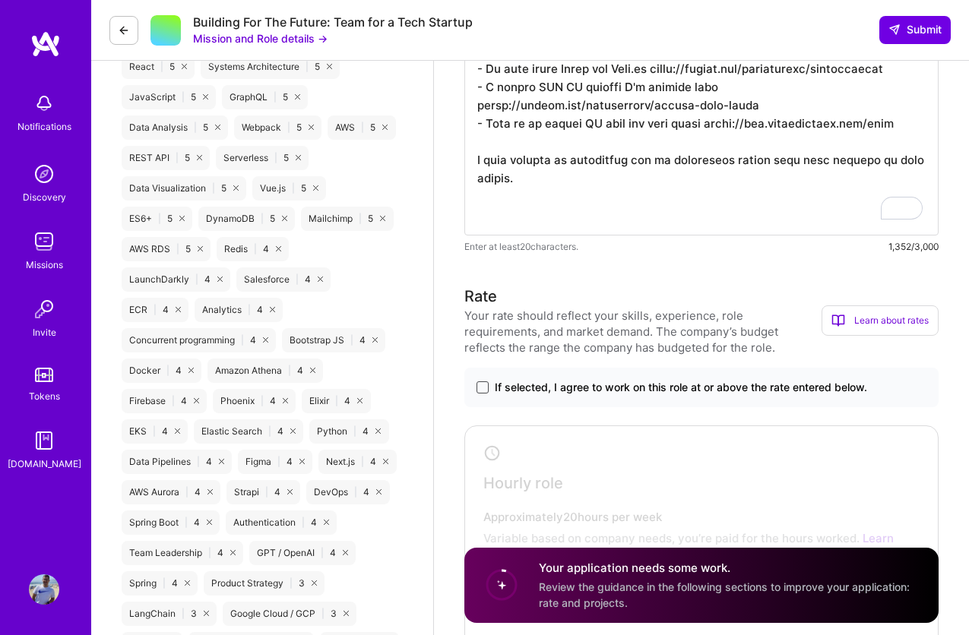
type textarea "Hi! My name is [PERSON_NAME]. I'm a Software Engineer with more than a decade o…"
click at [476, 388] on span at bounding box center [482, 387] width 12 height 12
click at [0, 0] on input "If selected, I agree to work on this role at or above the rate entered below." at bounding box center [0, 0] width 0 height 0
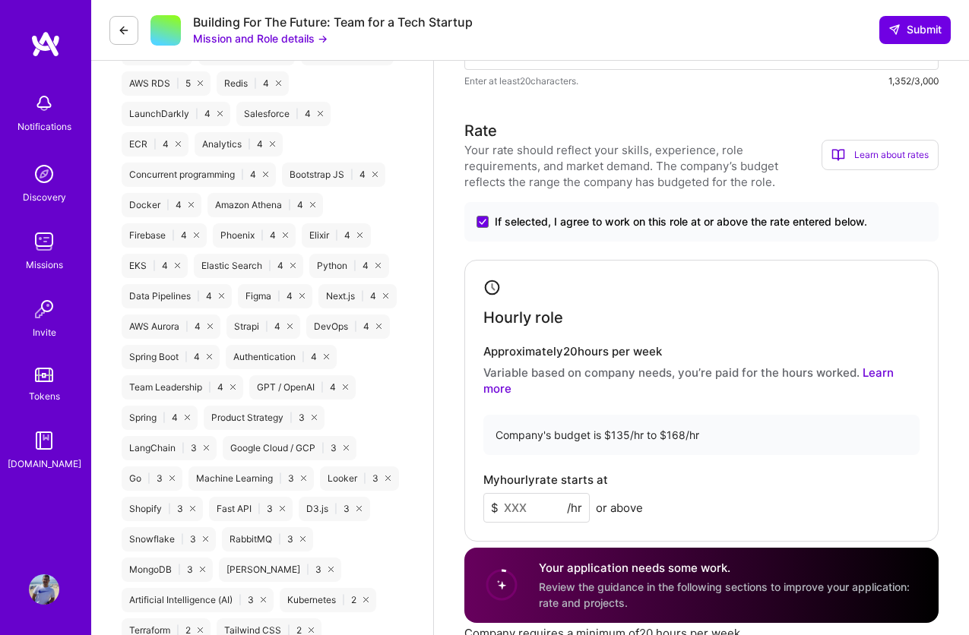
scroll to position [1386, 0]
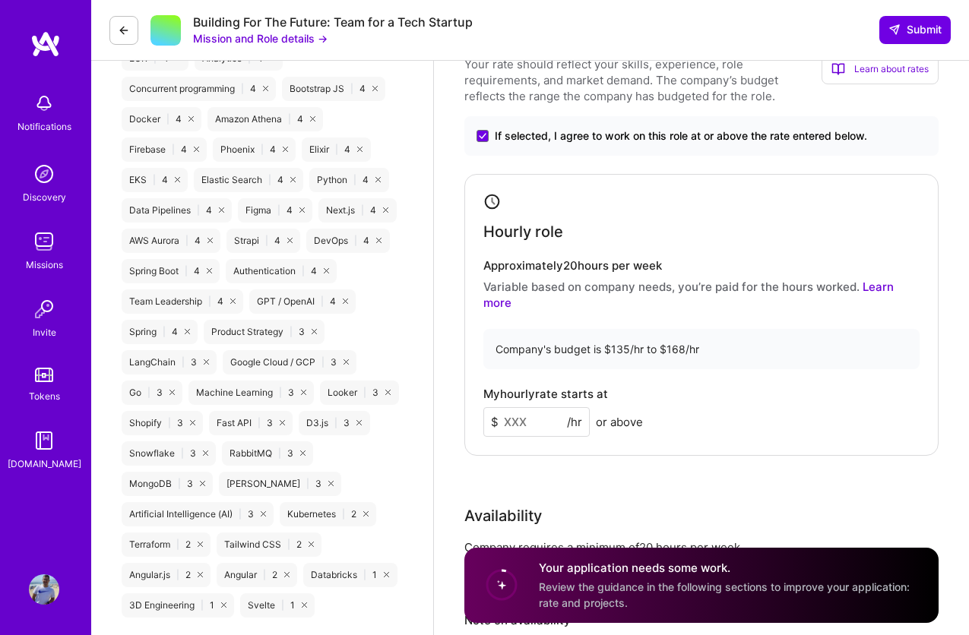
click at [533, 409] on input at bounding box center [536, 422] width 106 height 30
type input "160"
click at [731, 388] on div "My hourly rate starts at $ 160 /hr or above" at bounding box center [701, 412] width 436 height 49
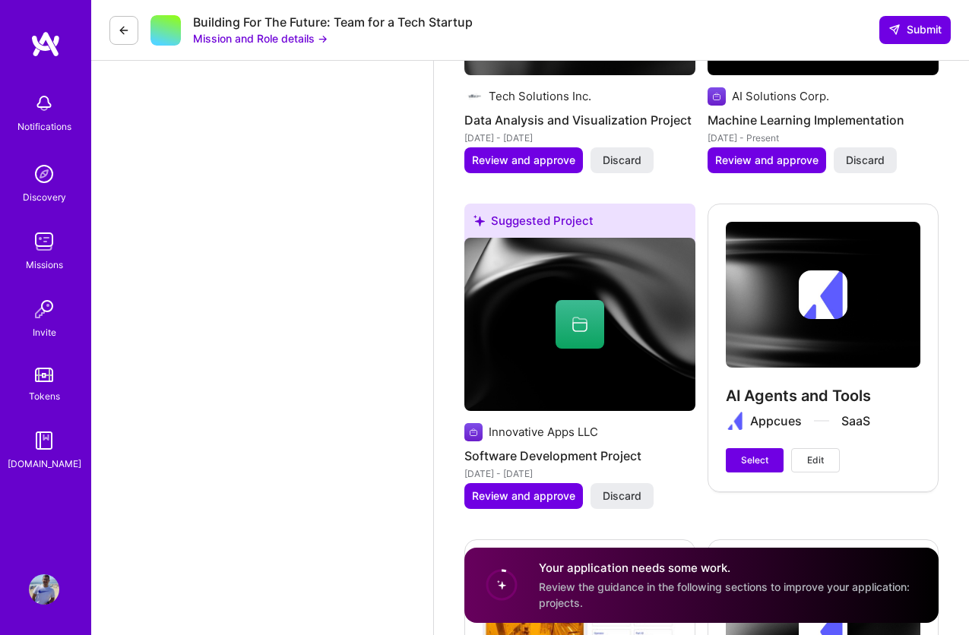
scroll to position [2636, 0]
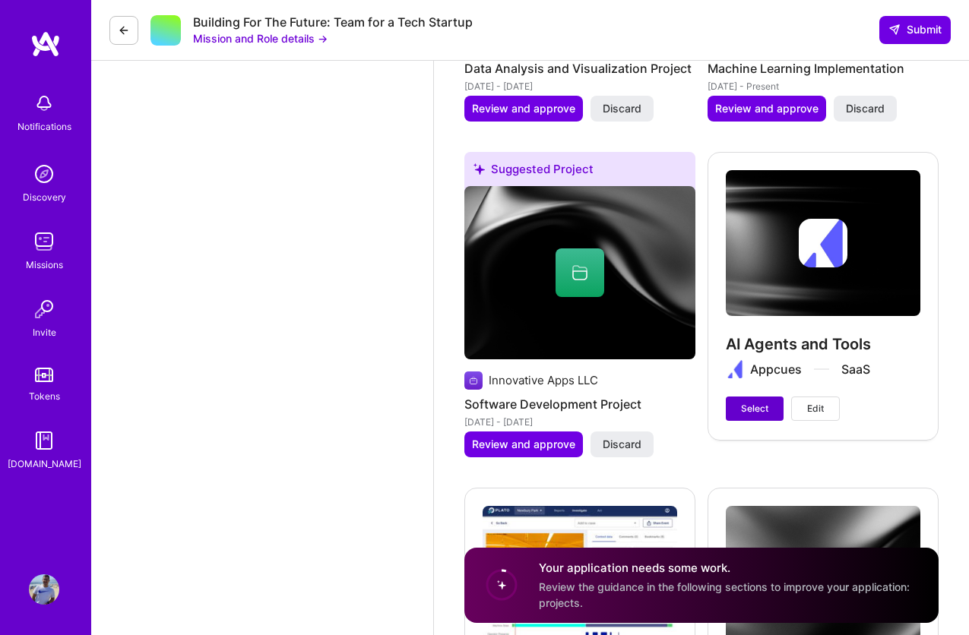
click at [749, 402] on span "Select" at bounding box center [754, 409] width 27 height 14
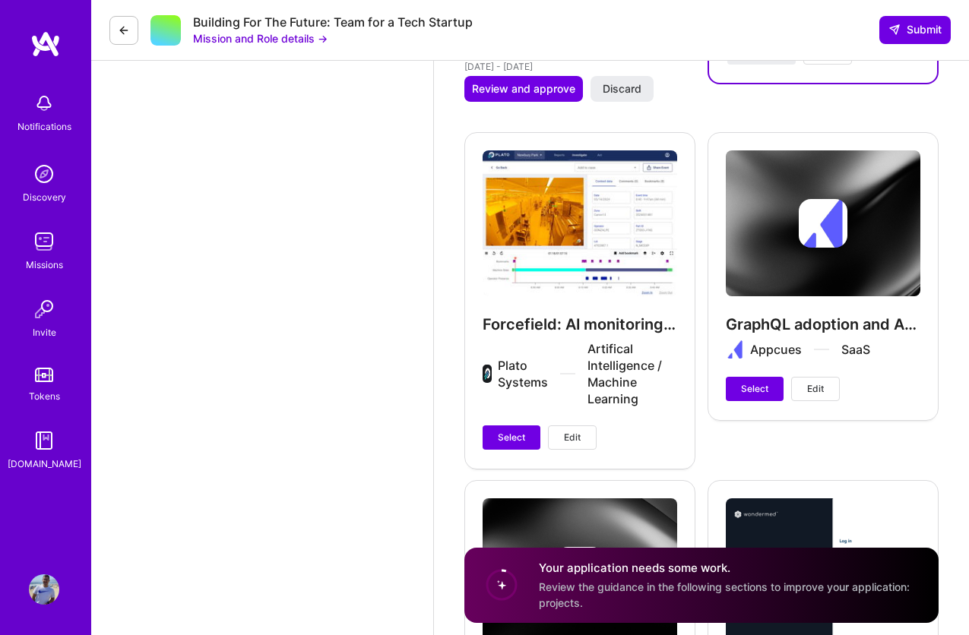
scroll to position [2993, 0]
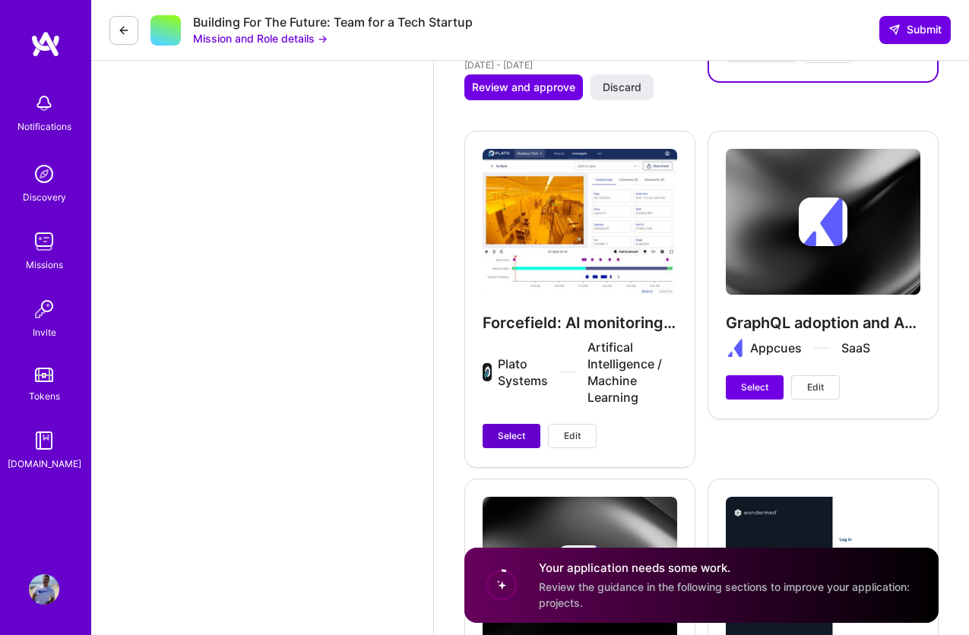
click at [523, 429] on span "Select" at bounding box center [511, 436] width 27 height 14
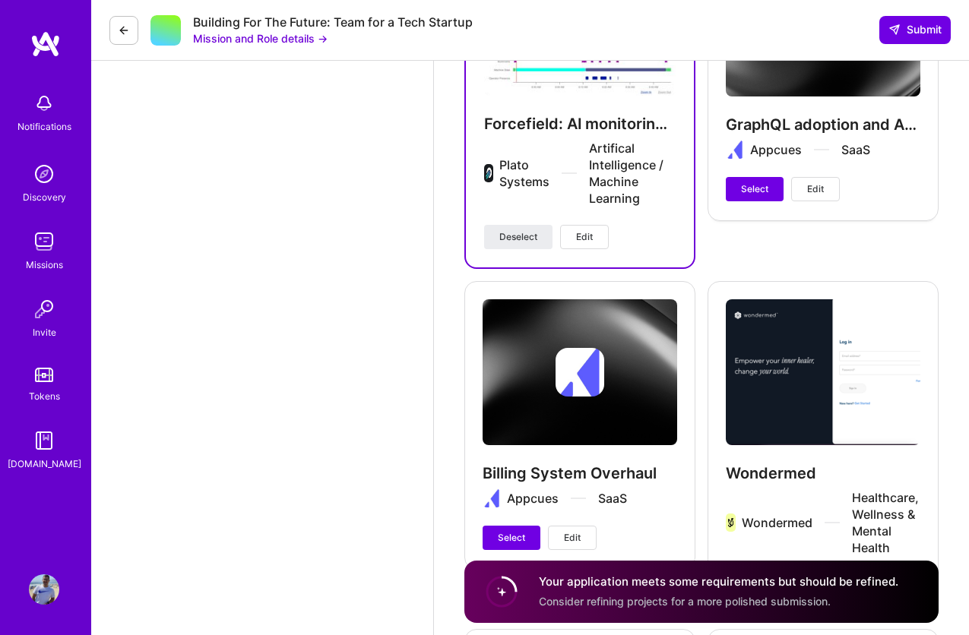
scroll to position [3260, 0]
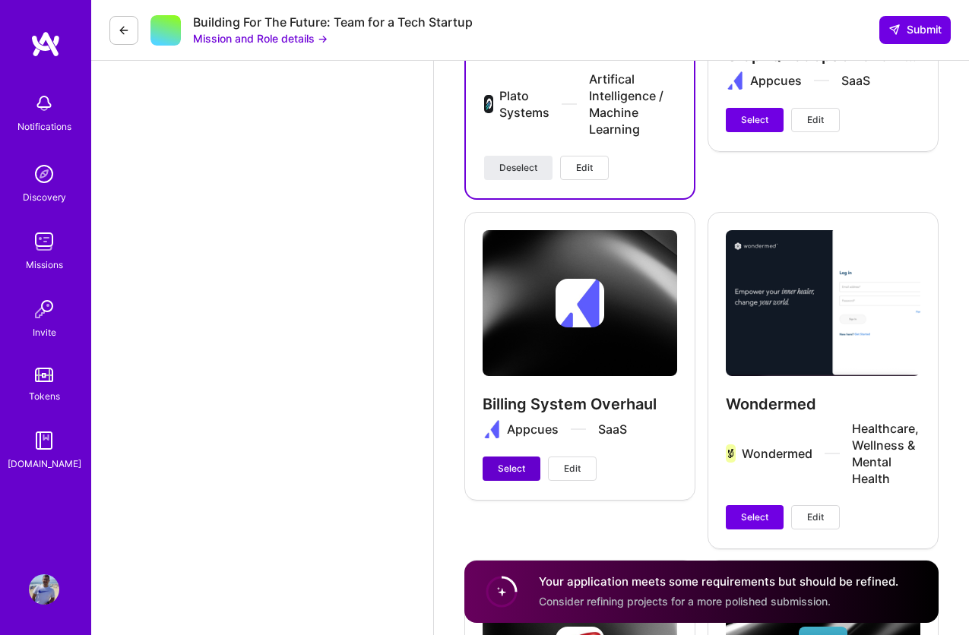
click at [515, 462] on span "Select" at bounding box center [511, 469] width 27 height 14
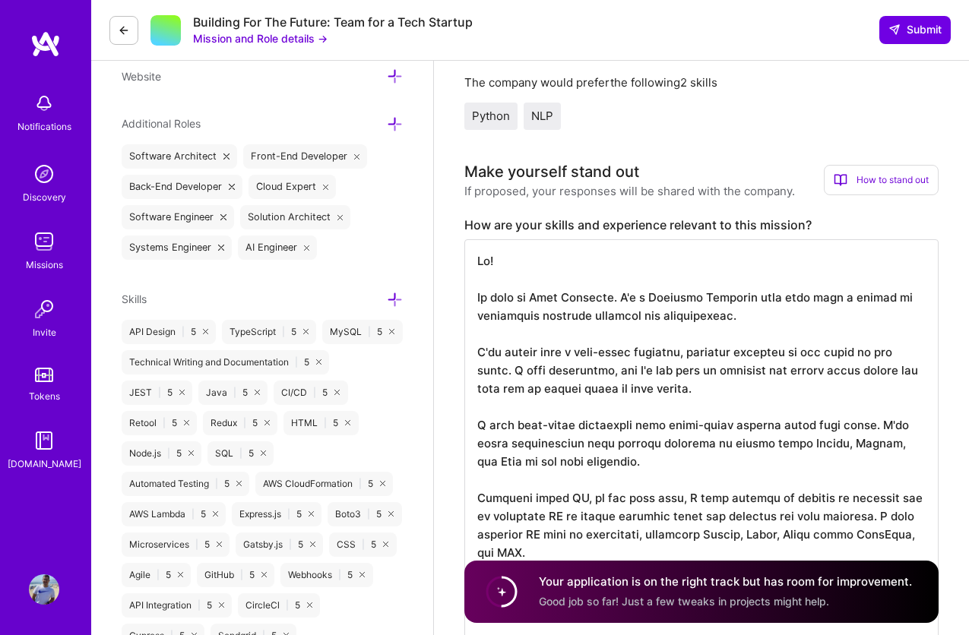
scroll to position [0, 0]
click at [285, 38] on button "Mission and Role details →" at bounding box center [260, 38] width 134 height 16
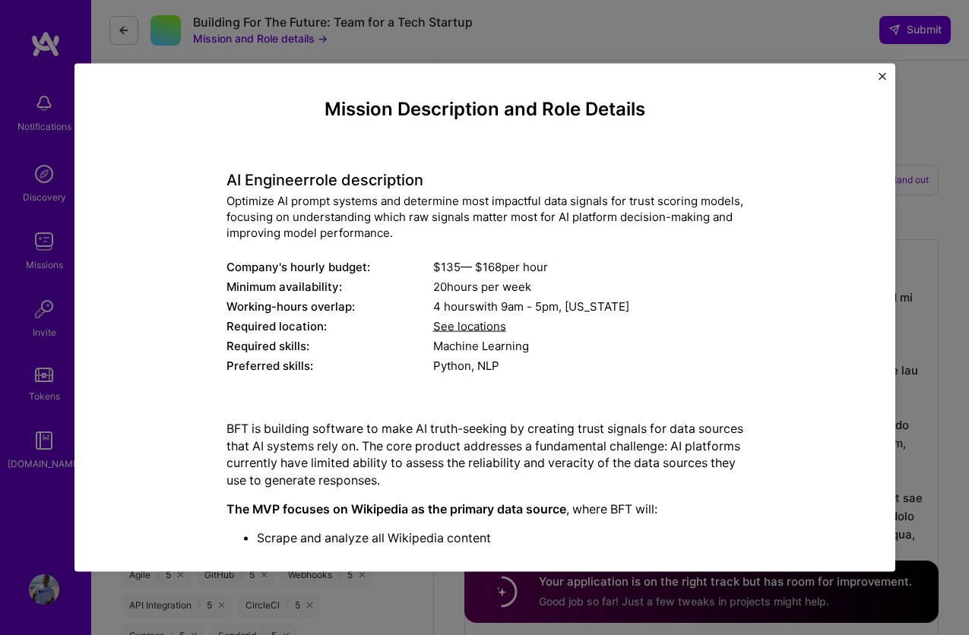
click at [881, 77] on img "Close" at bounding box center [882, 77] width 8 height 8
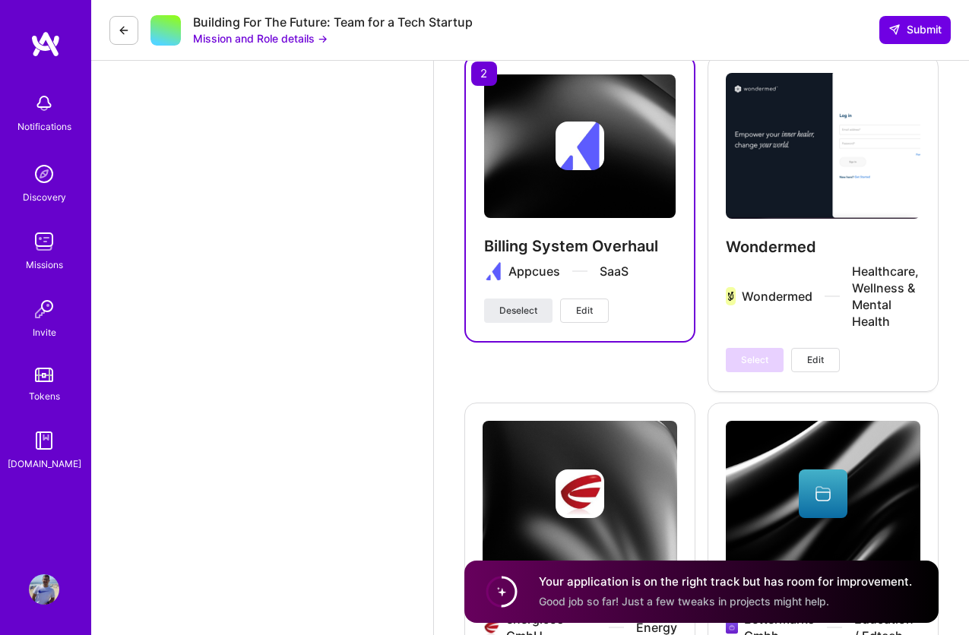
scroll to position [3508, 0]
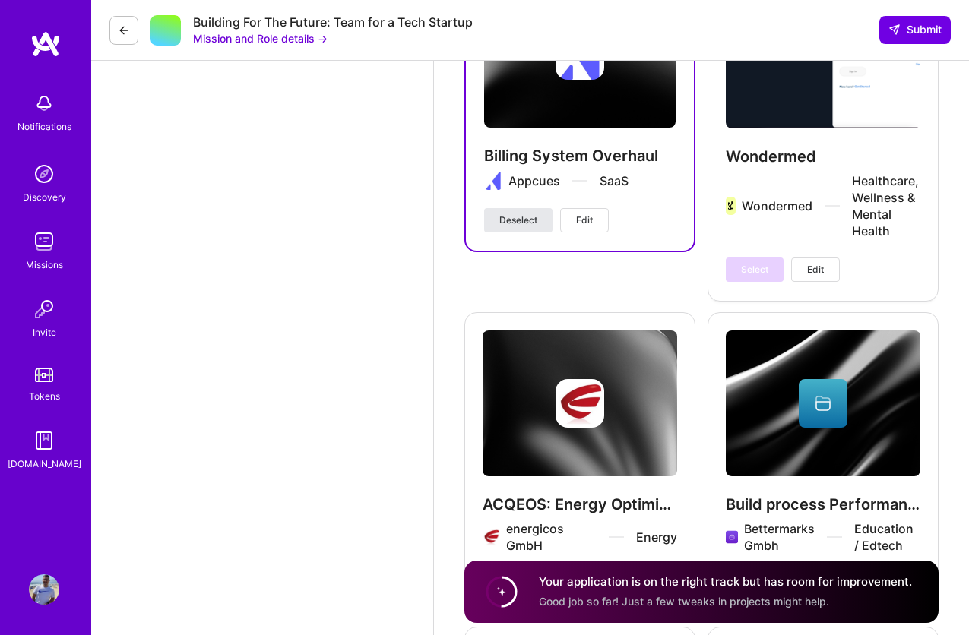
click at [520, 214] on span "Deselect" at bounding box center [518, 221] width 38 height 14
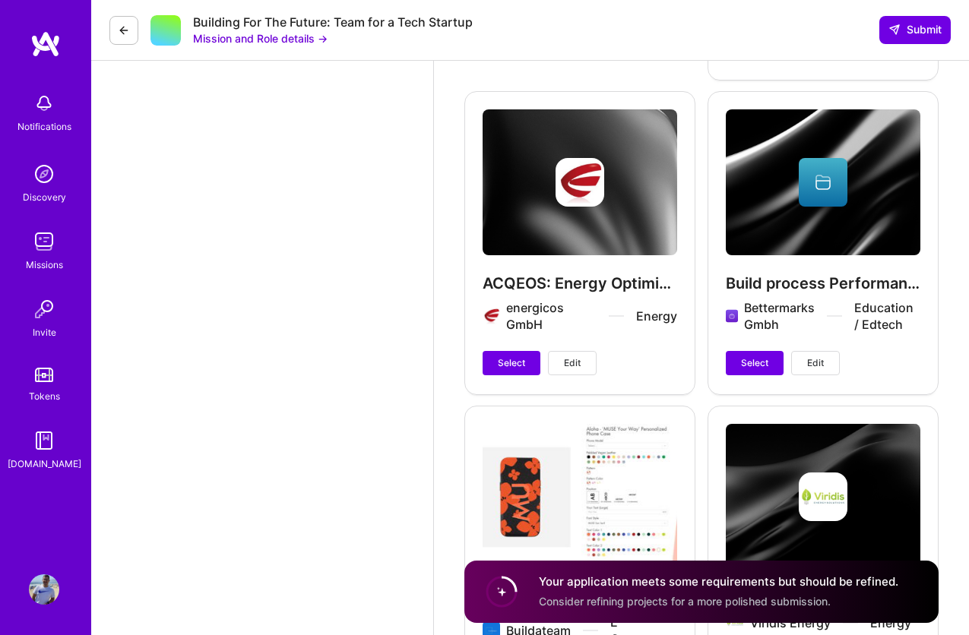
scroll to position [3746, 0]
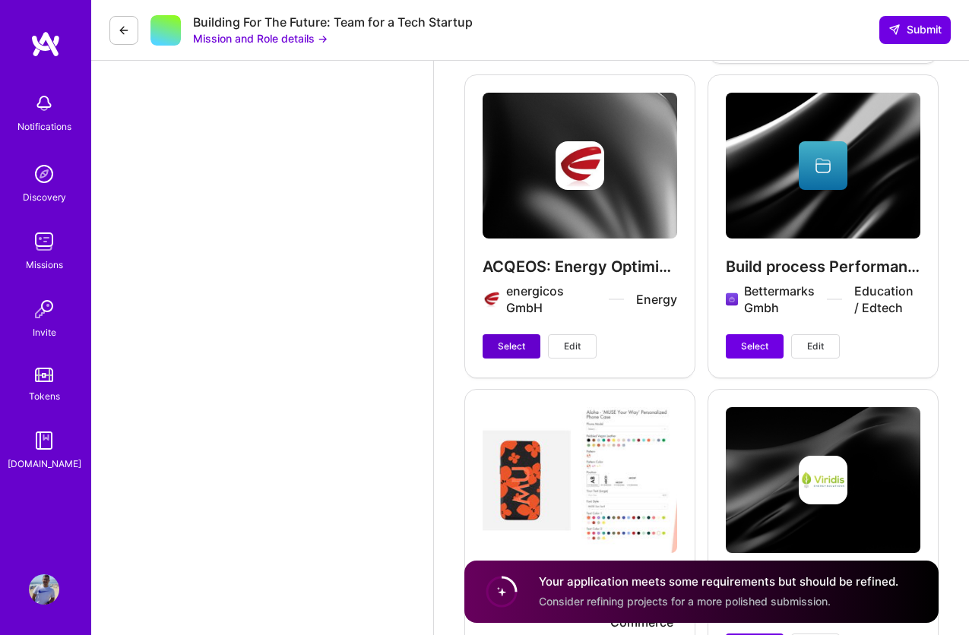
click at [508, 340] on span "Select" at bounding box center [511, 347] width 27 height 14
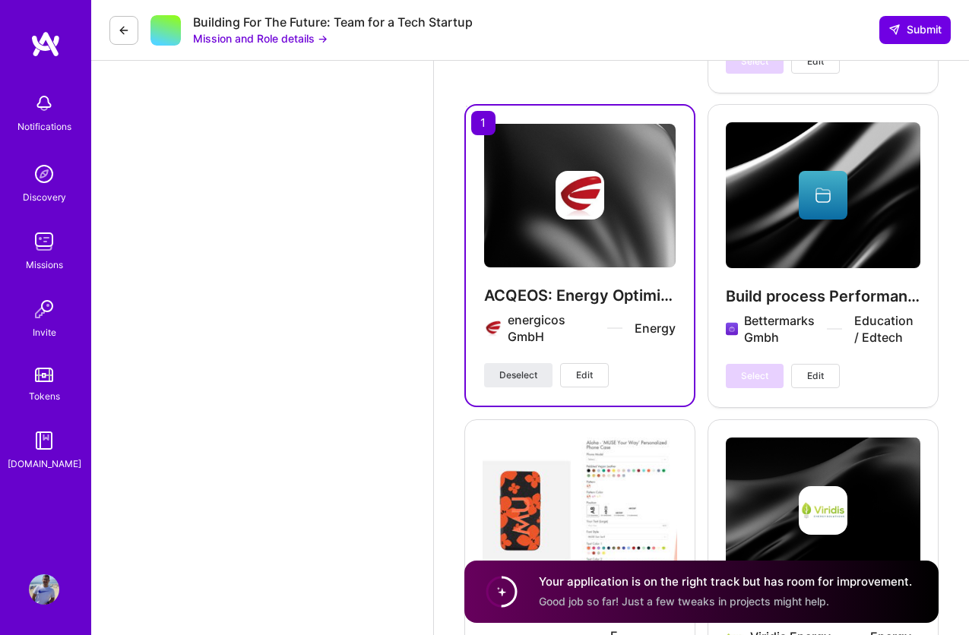
scroll to position [3894, 0]
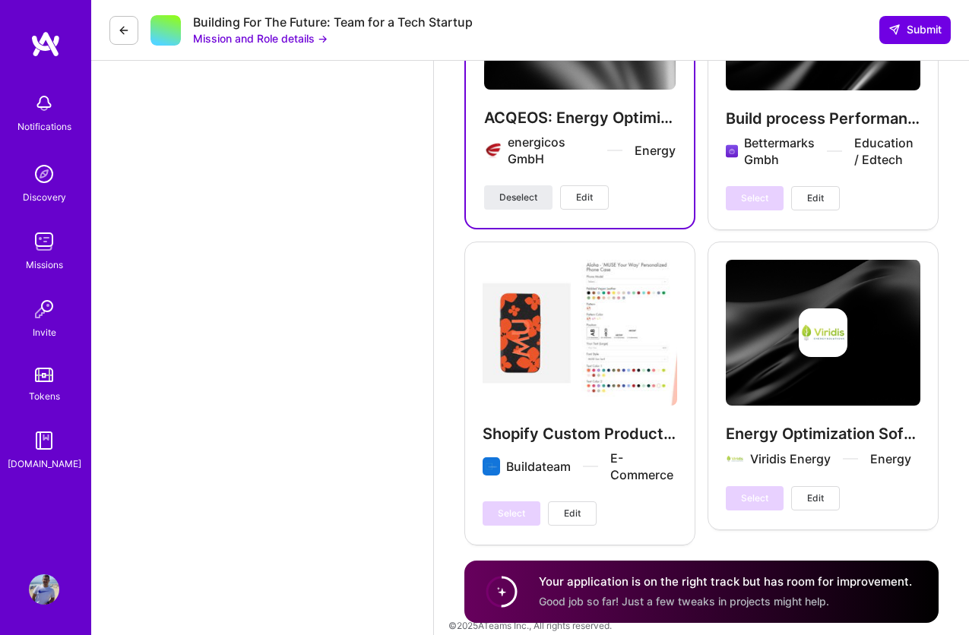
click at [582, 191] on span "Edit" at bounding box center [584, 198] width 17 height 14
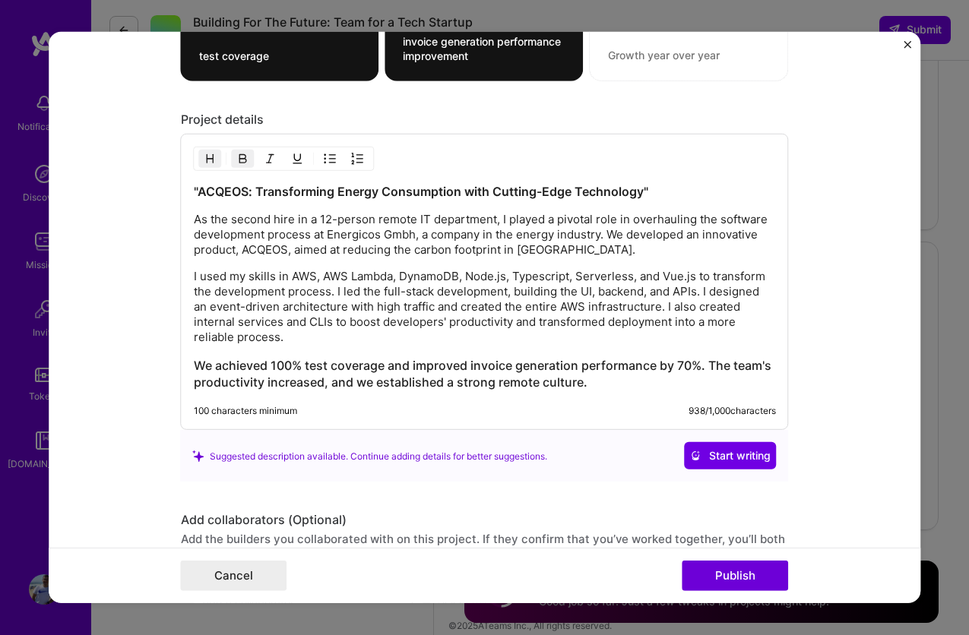
scroll to position [1534, 0]
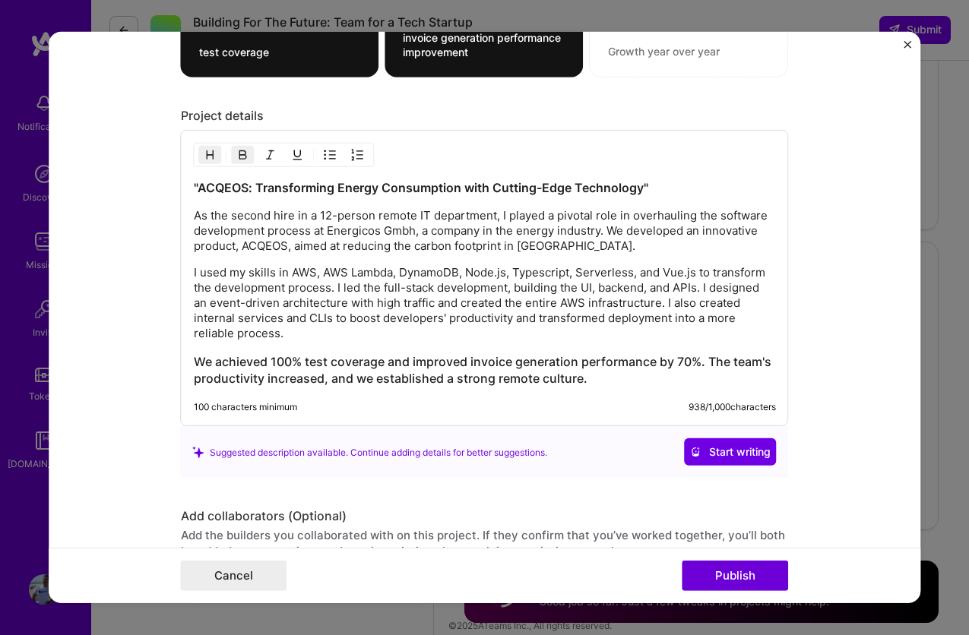
click at [907, 44] on img "Close" at bounding box center [907, 45] width 8 height 8
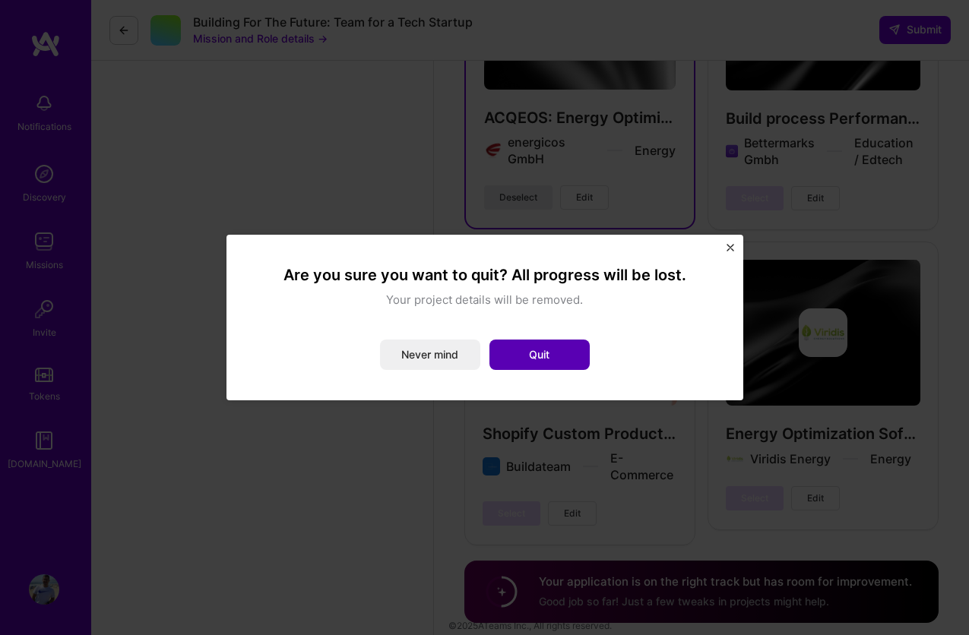
click at [505, 362] on button "Quit" at bounding box center [539, 355] width 100 height 30
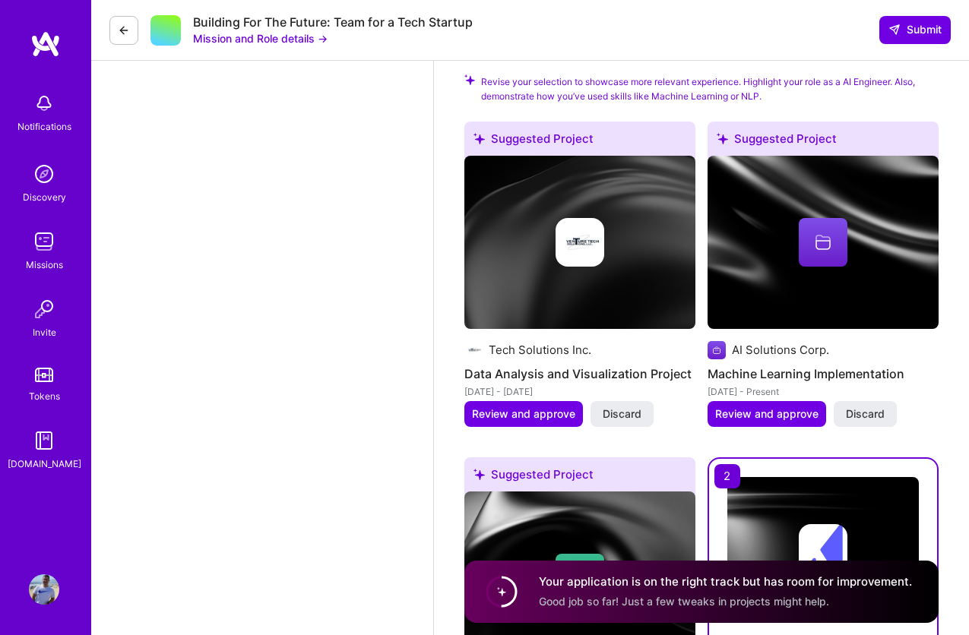
scroll to position [2319, 0]
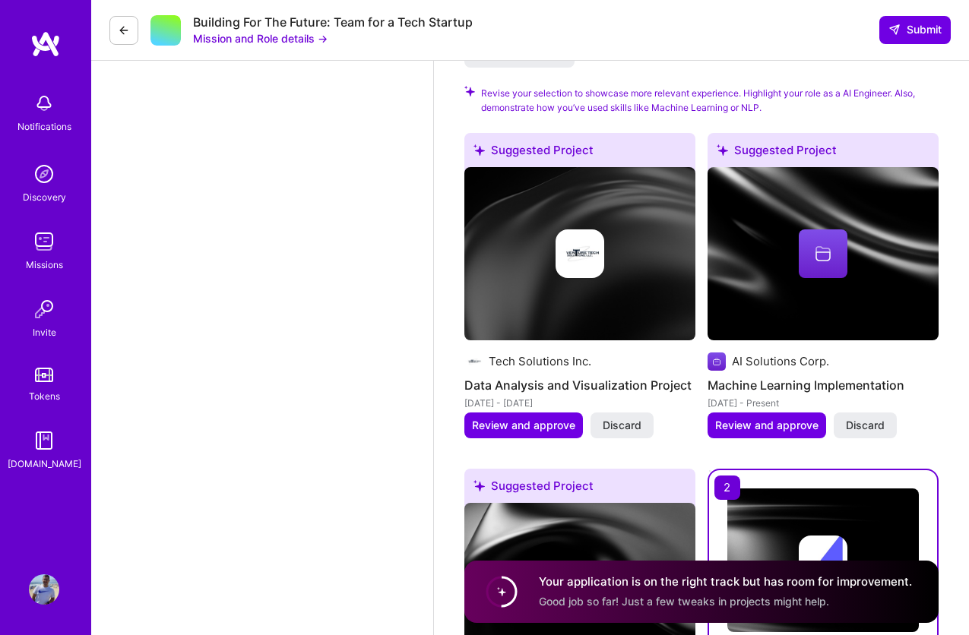
click at [583, 248] on img at bounding box center [579, 253] width 49 height 49
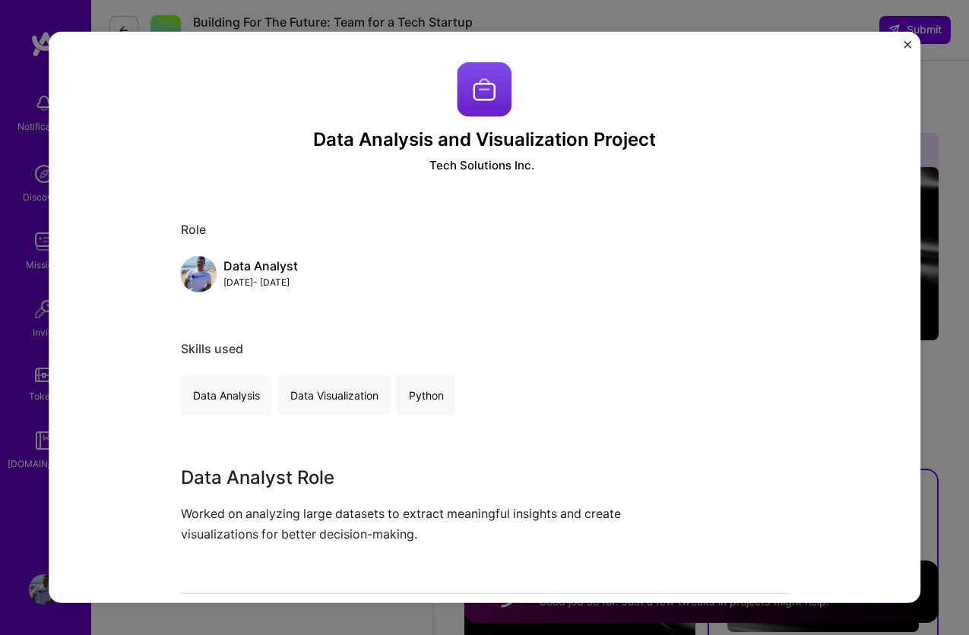
click at [908, 42] on img "Close" at bounding box center [907, 45] width 8 height 8
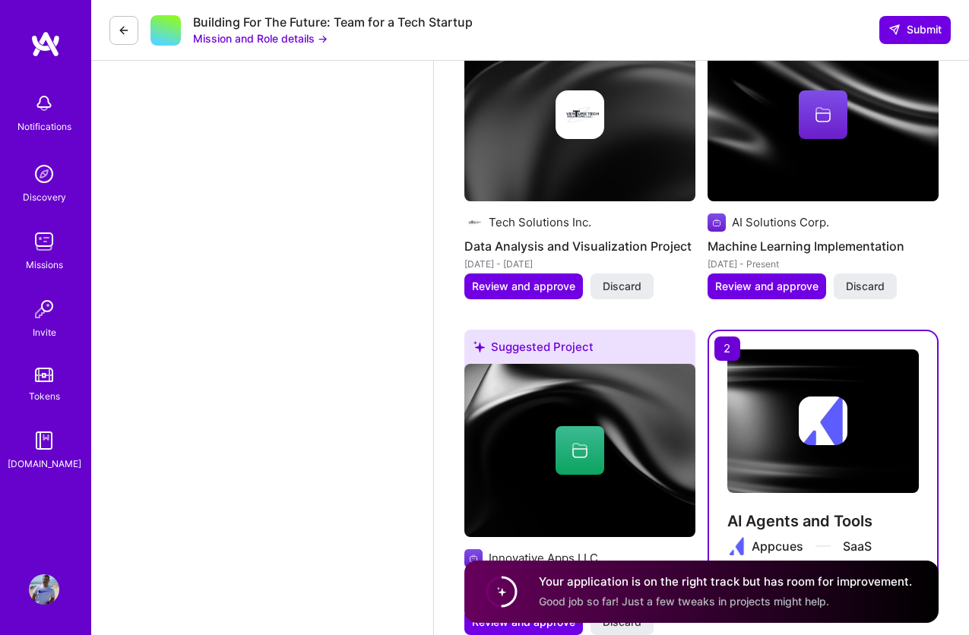
scroll to position [2479, 0]
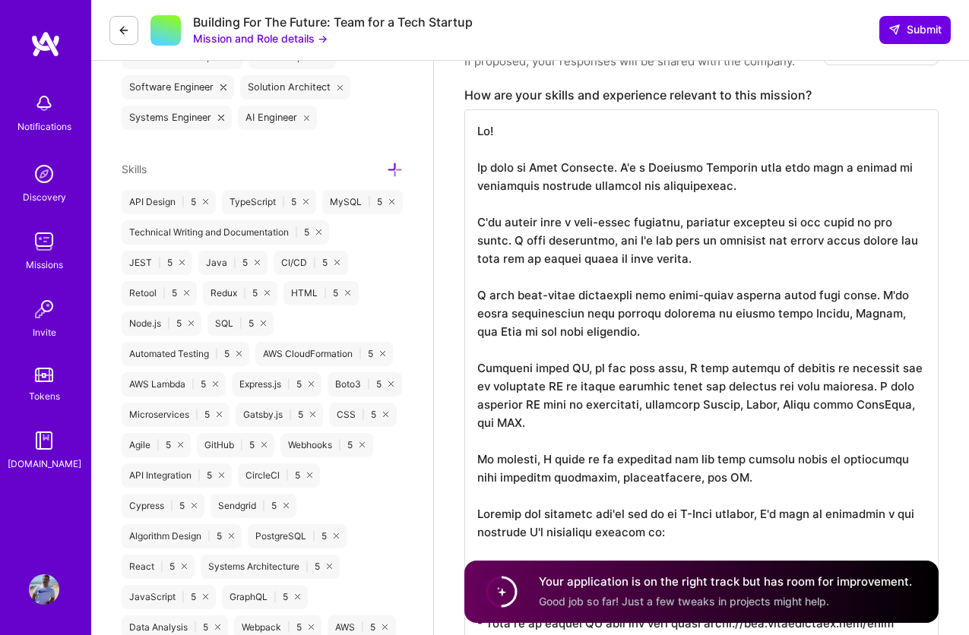
scroll to position [643, 0]
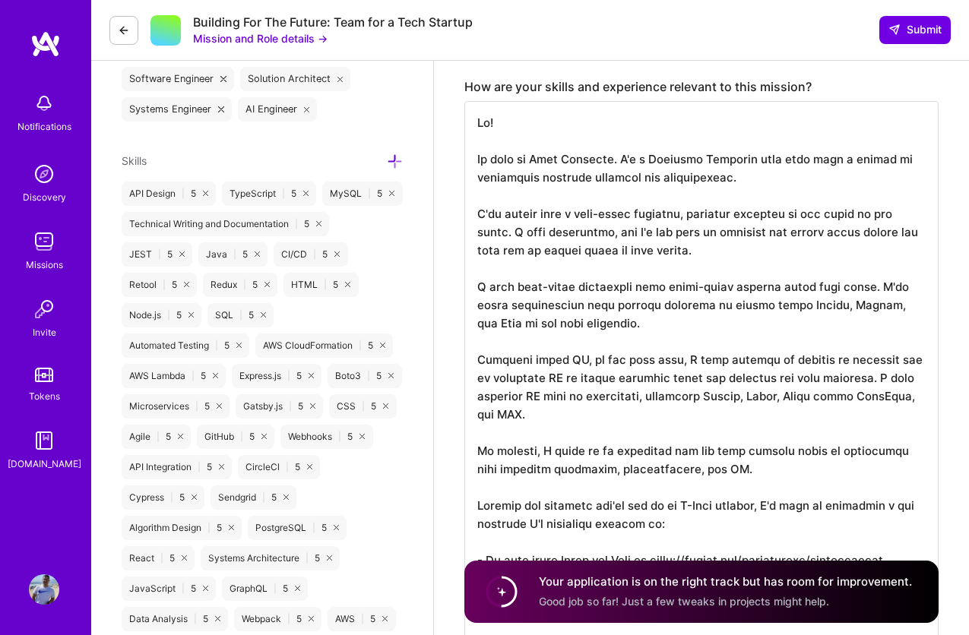
click at [856, 280] on textarea "To enrich screen reader interactions, please activate Accessibility in Grammarl…" at bounding box center [701, 414] width 474 height 626
click at [299, 33] on button "Mission and Role details →" at bounding box center [260, 38] width 134 height 16
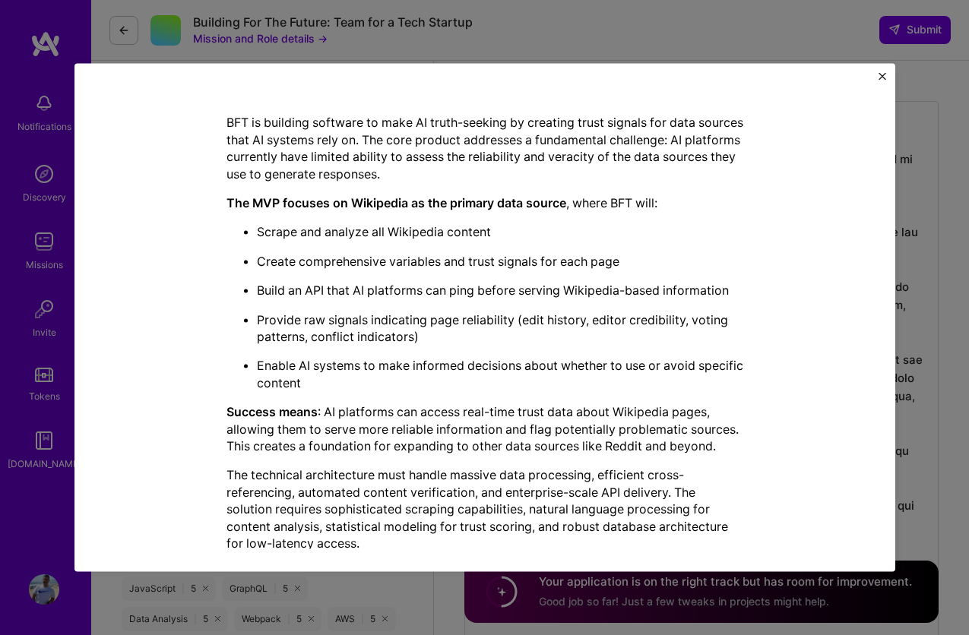
scroll to position [379, 0]
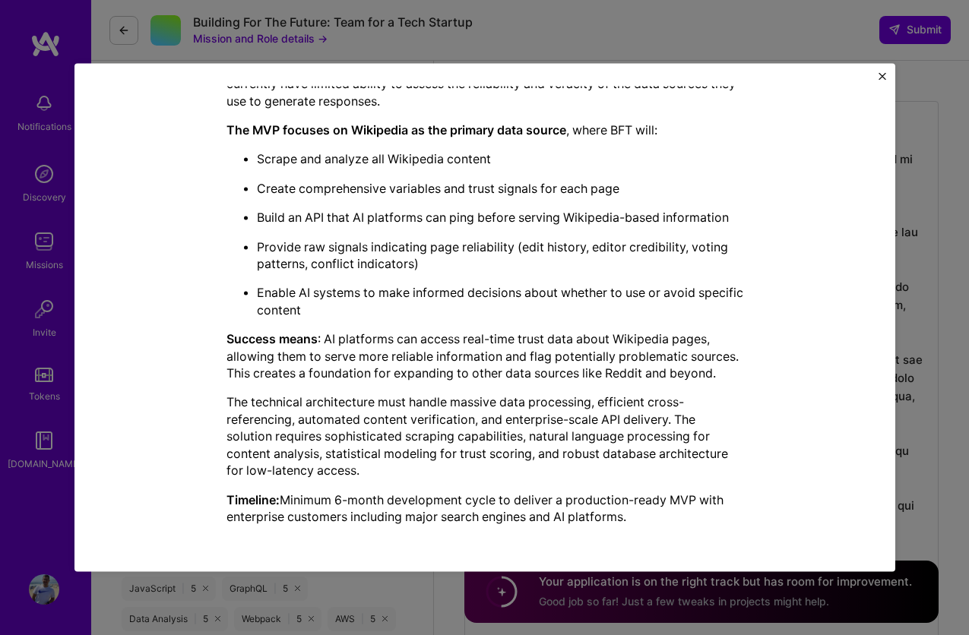
click at [881, 79] on img "Close" at bounding box center [882, 77] width 8 height 8
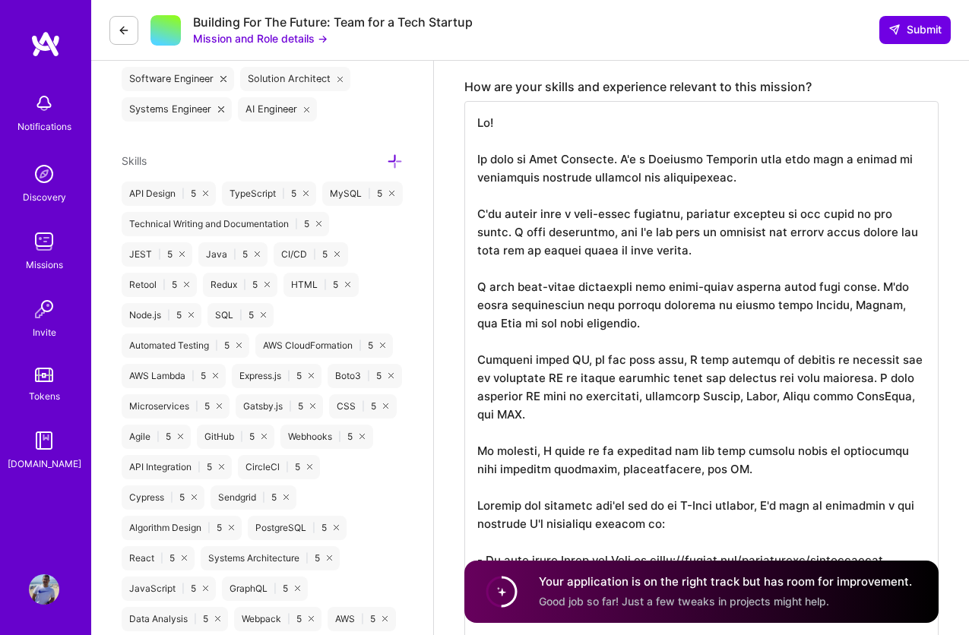
click at [809, 323] on textarea "To enrich screen reader interactions, please activate Accessibility in Grammarl…" at bounding box center [701, 414] width 474 height 626
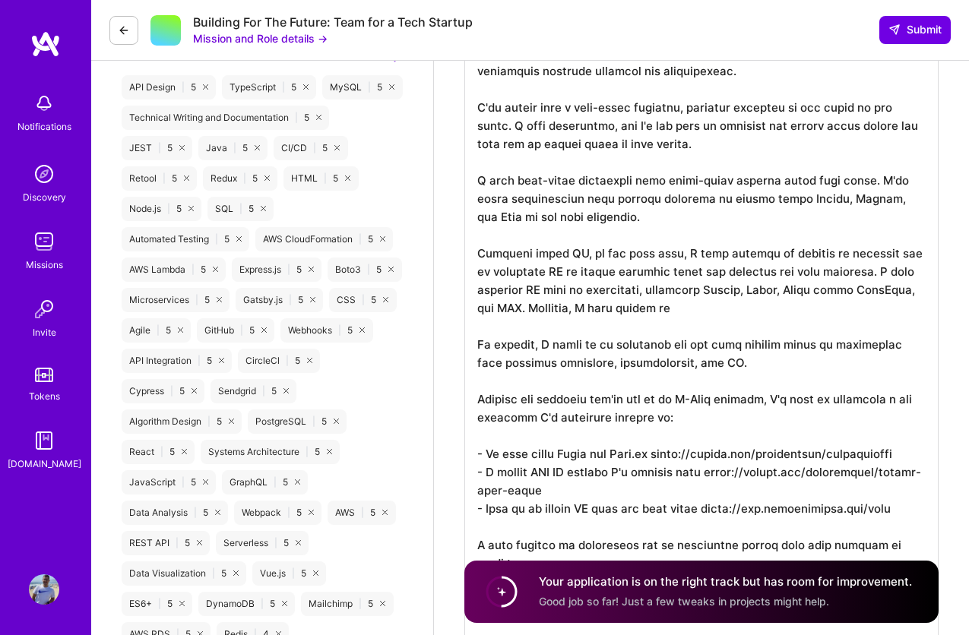
scroll to position [754, 0]
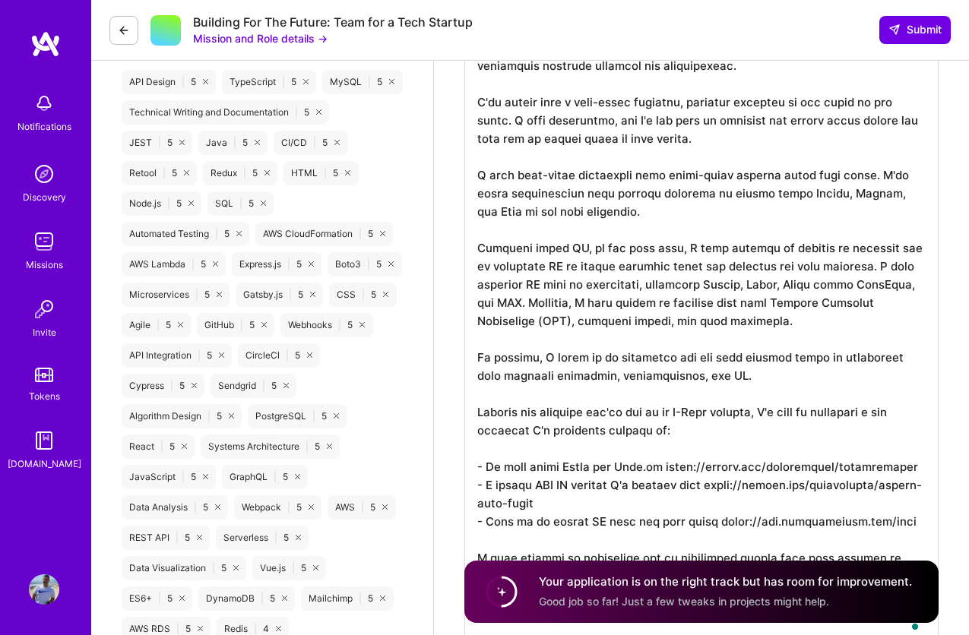
type textarea "Hi! My name is [PERSON_NAME]. I'm a Software Engineer with more than a decade o…"
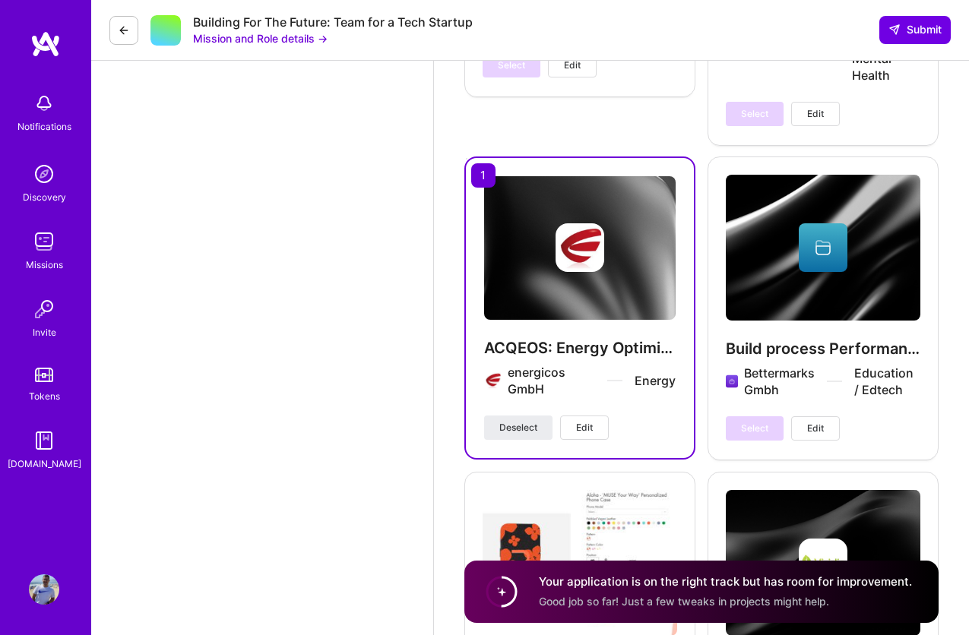
scroll to position [3931, 0]
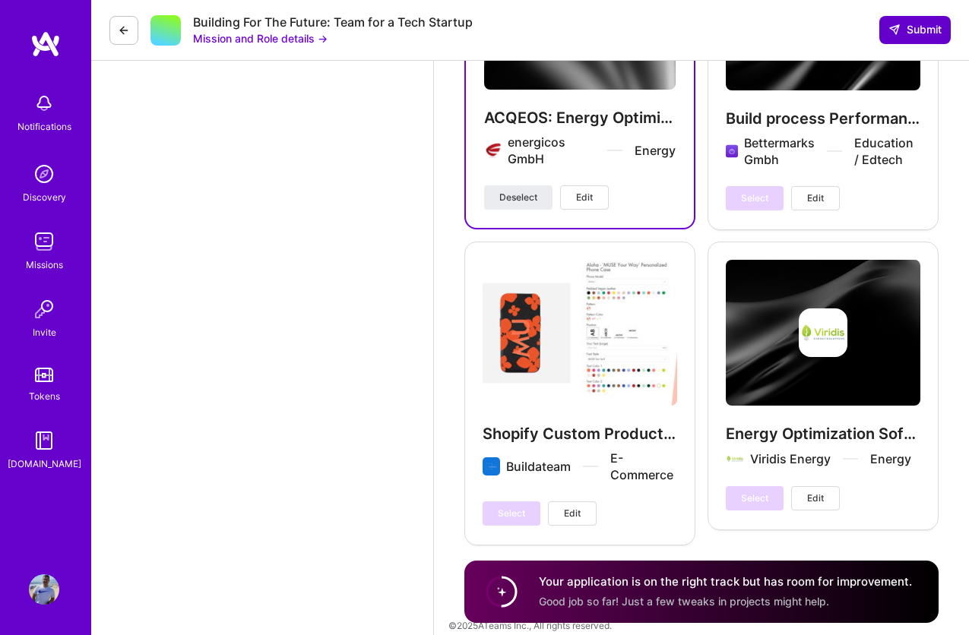
click at [919, 25] on span "Submit" at bounding box center [914, 29] width 53 height 15
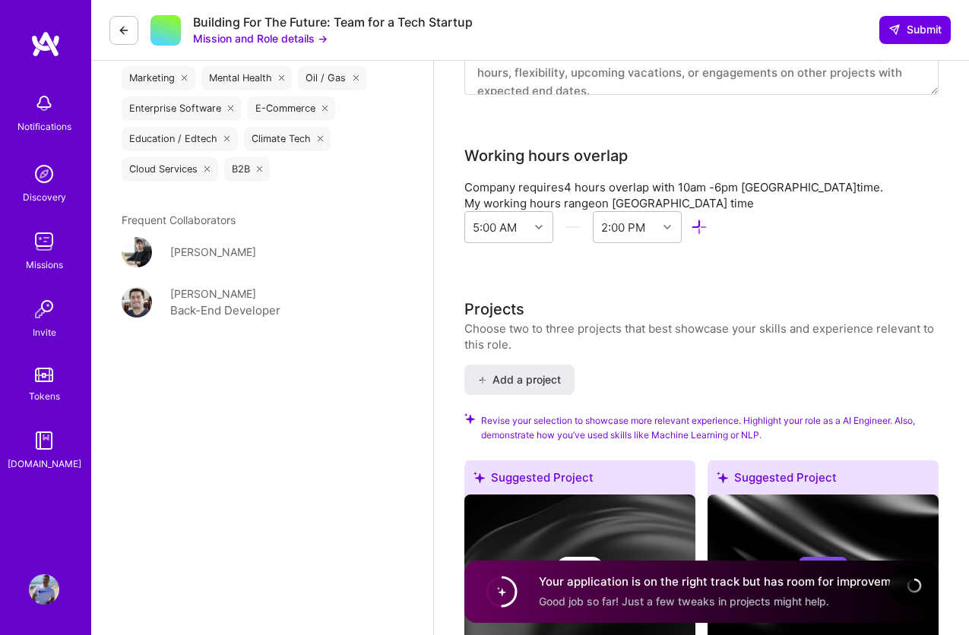
scroll to position [1859, 0]
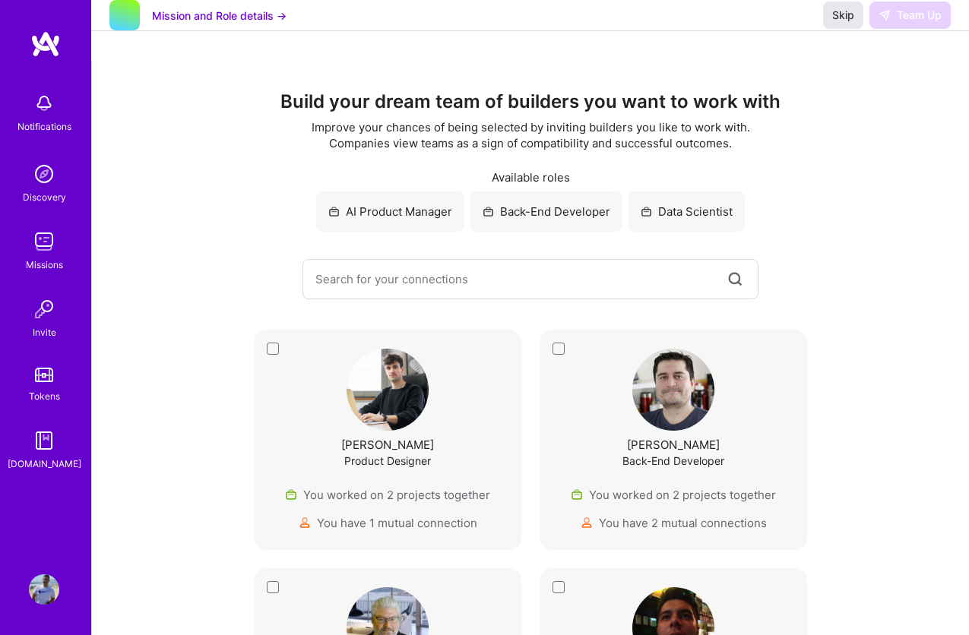
click at [837, 23] on span "Skip" at bounding box center [843, 15] width 22 height 15
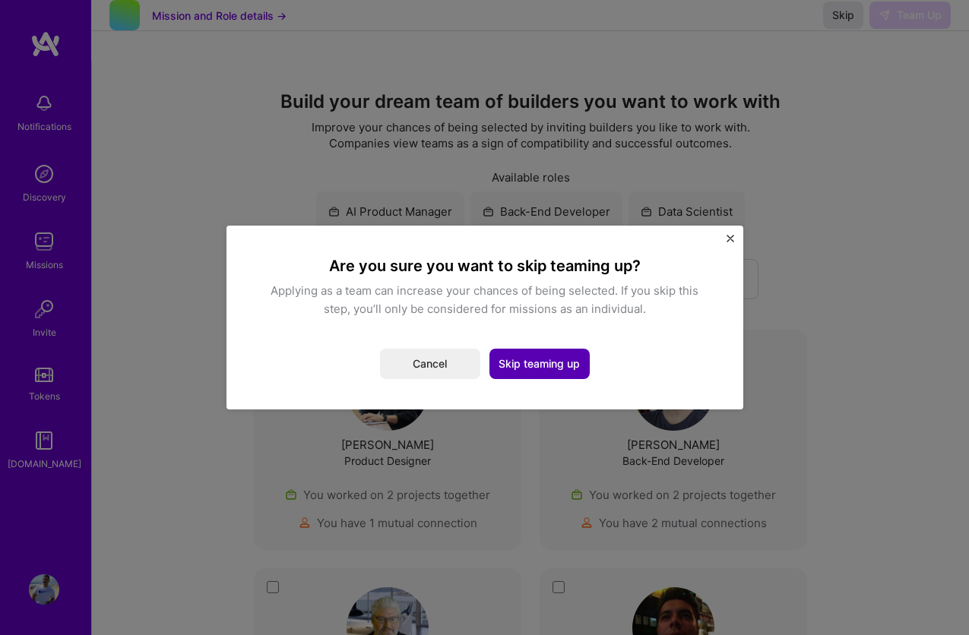
click at [549, 364] on button "Skip teaming up" at bounding box center [539, 364] width 100 height 30
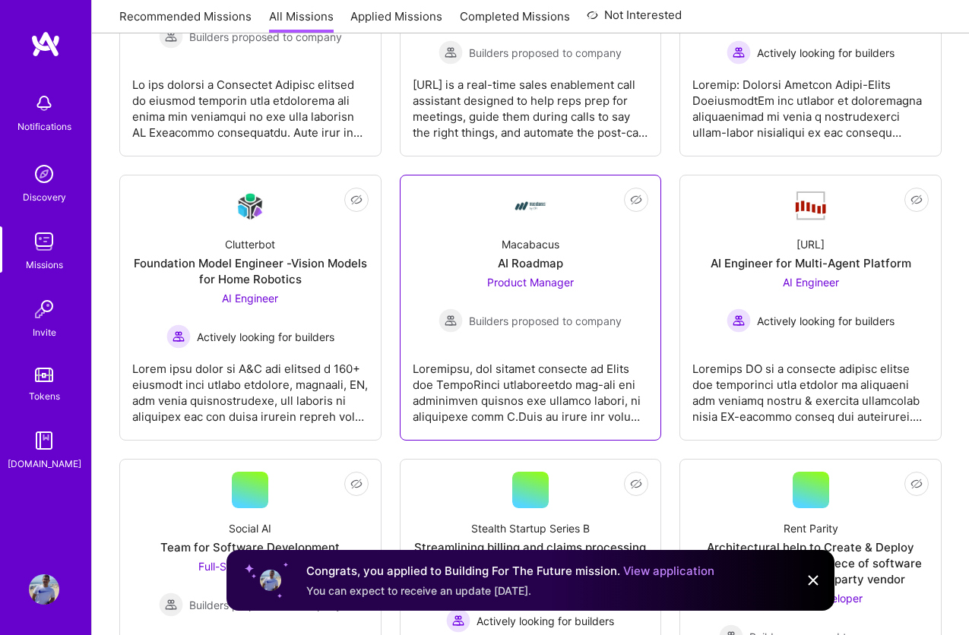
scroll to position [1650, 0]
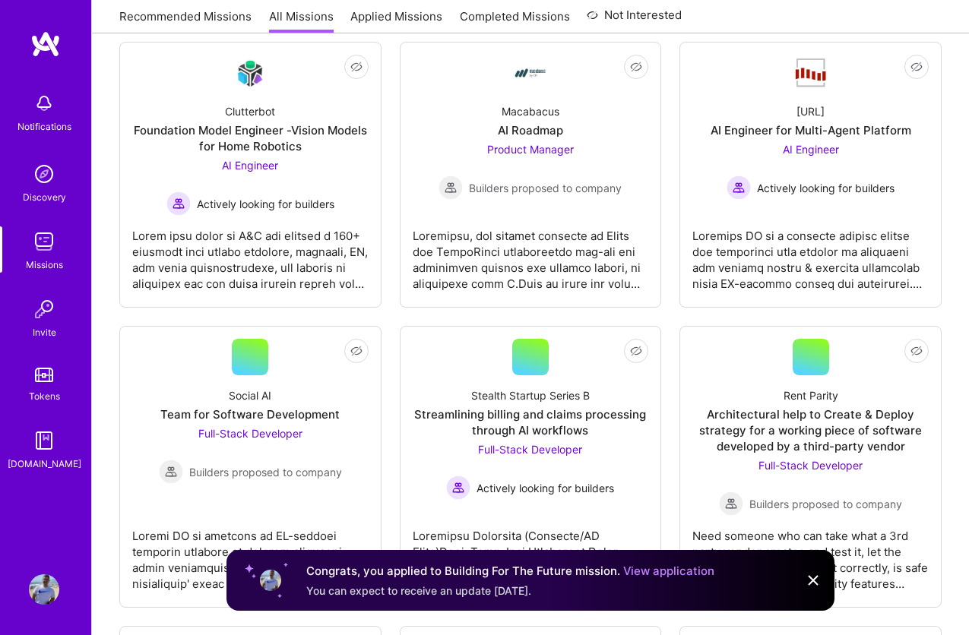
click at [817, 578] on img at bounding box center [813, 580] width 18 height 18
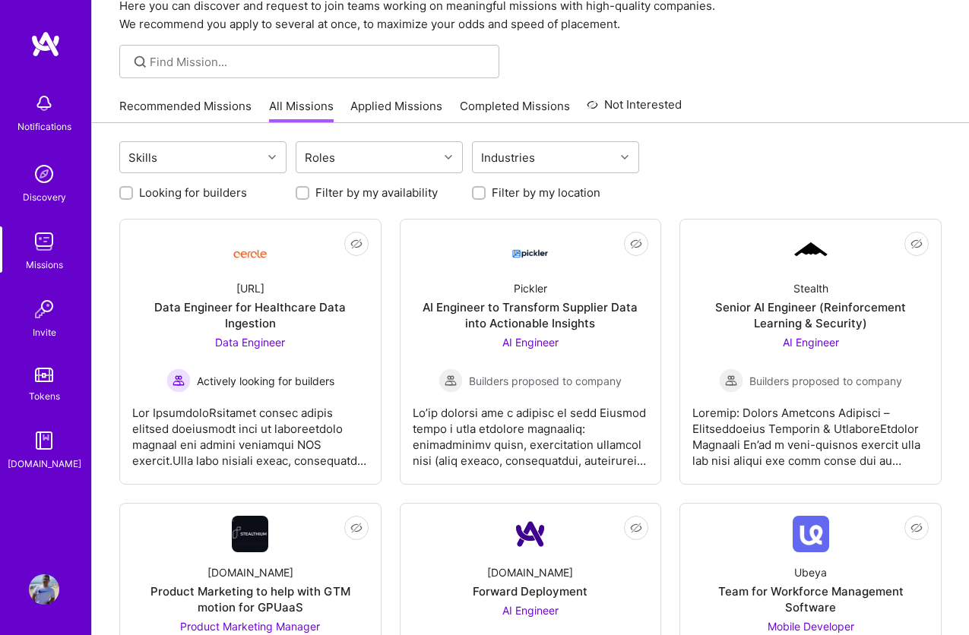
scroll to position [0, 0]
